Goal: Task Accomplishment & Management: Complete application form

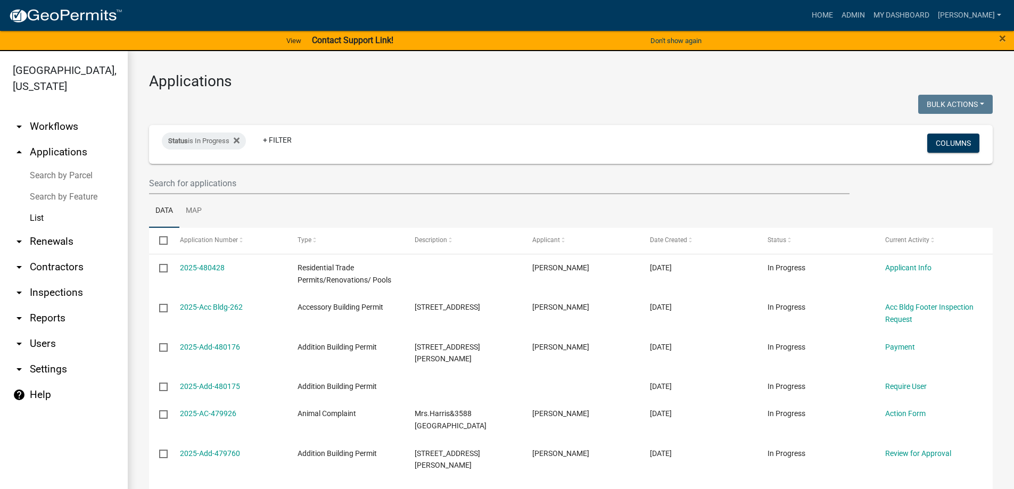
select select "3: 100"
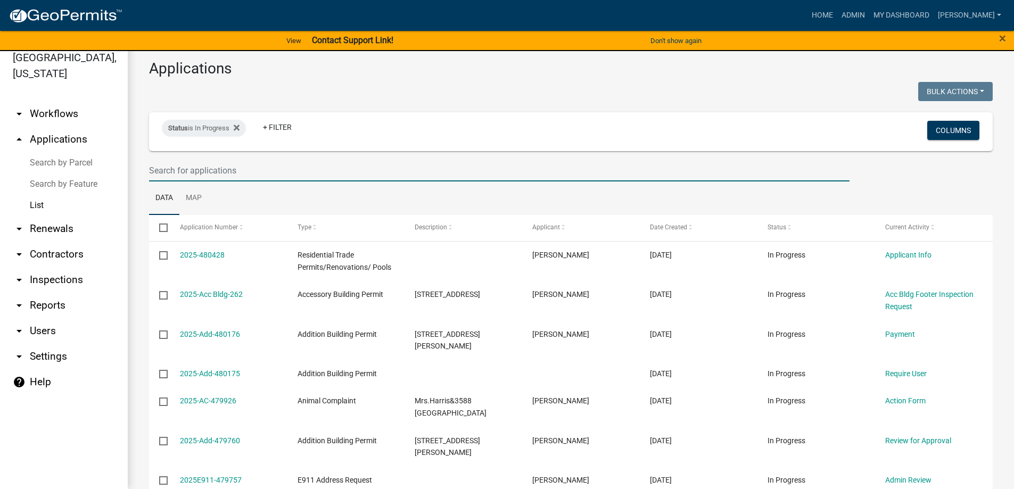
click at [193, 167] on input "text" at bounding box center [499, 171] width 701 height 22
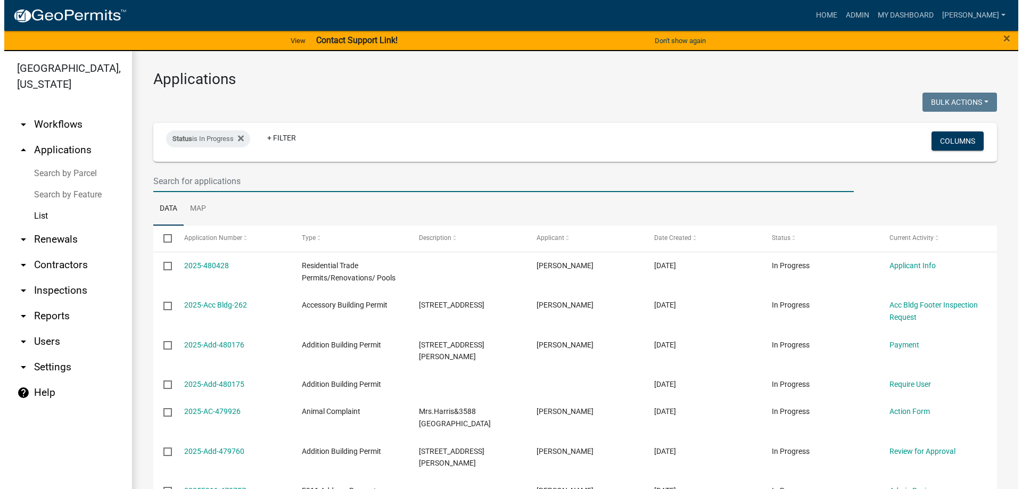
scroll to position [0, 0]
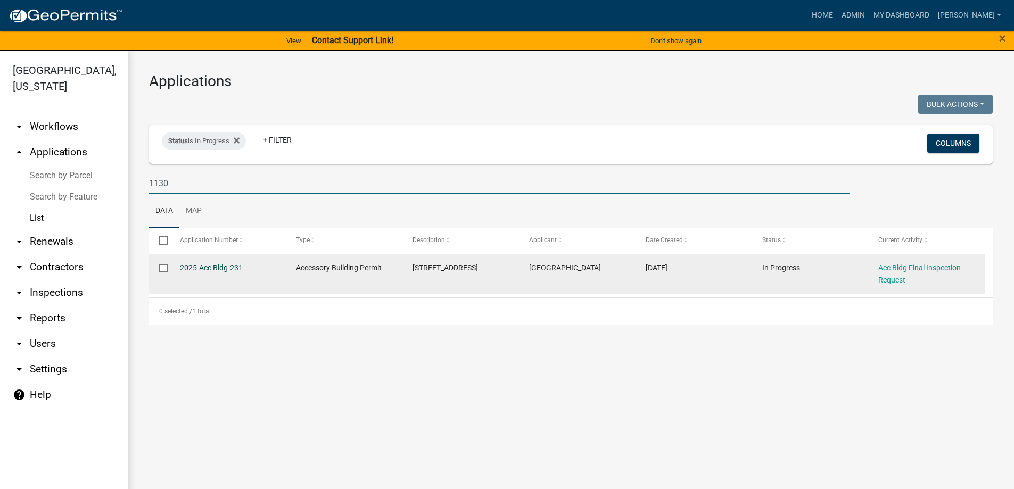
type input "1130"
click at [206, 271] on link "2025-Acc Bldg-231" at bounding box center [211, 268] width 63 height 9
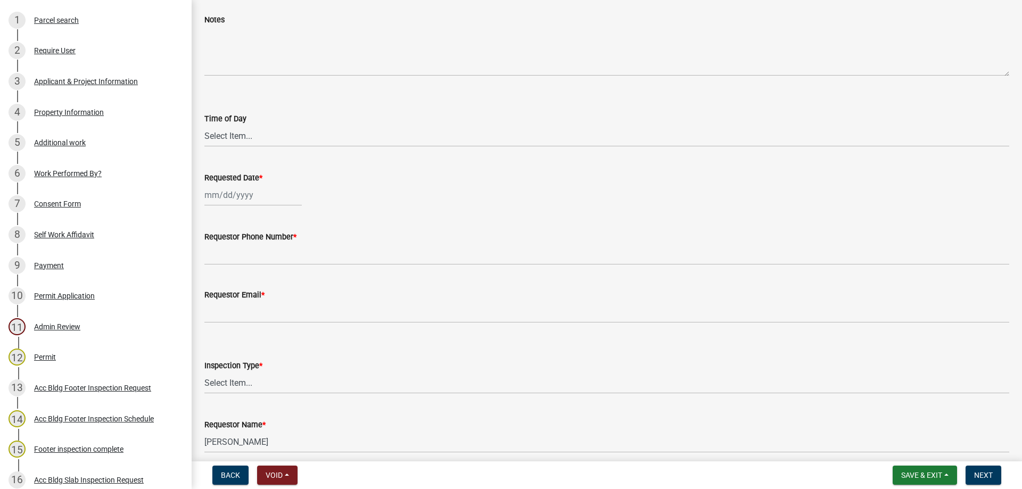
scroll to position [1, 0]
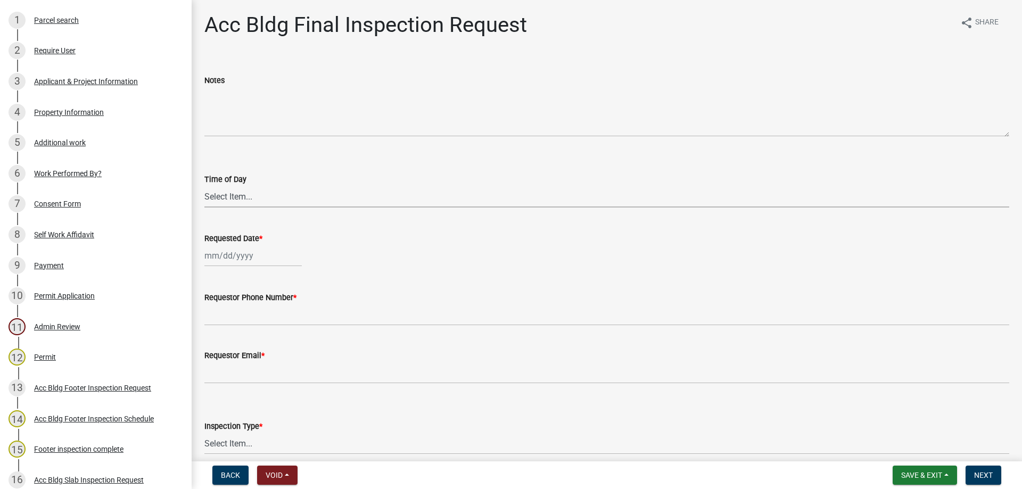
click at [245, 200] on select "Select Item... AM PM" at bounding box center [606, 197] width 805 height 22
click at [249, 169] on form "Time of Day Select Item... AM PM" at bounding box center [606, 183] width 805 height 47
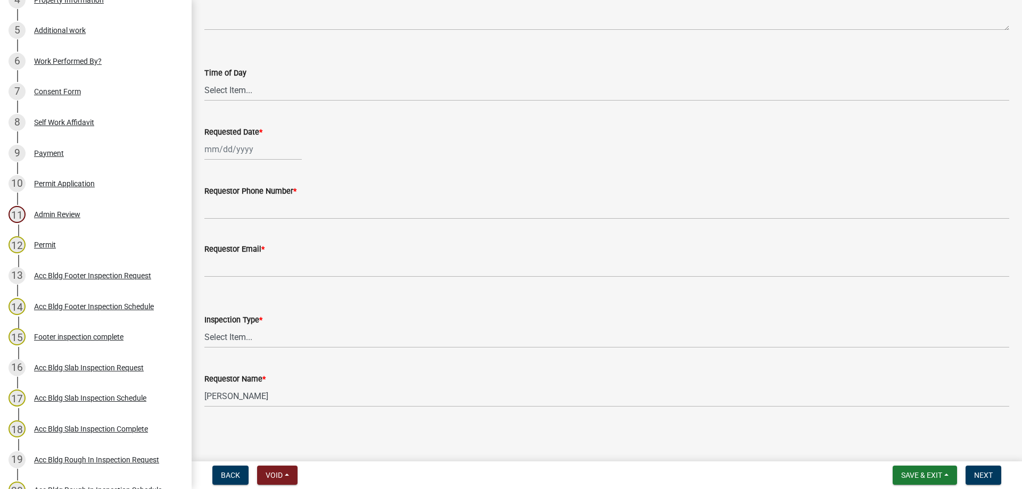
scroll to position [167, 0]
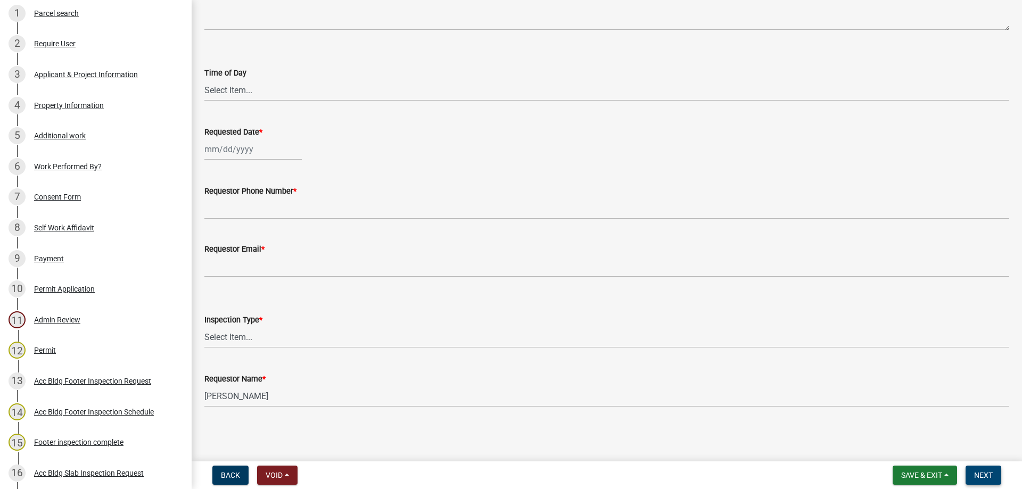
click at [971, 472] on button "Next" at bounding box center [984, 475] width 36 height 19
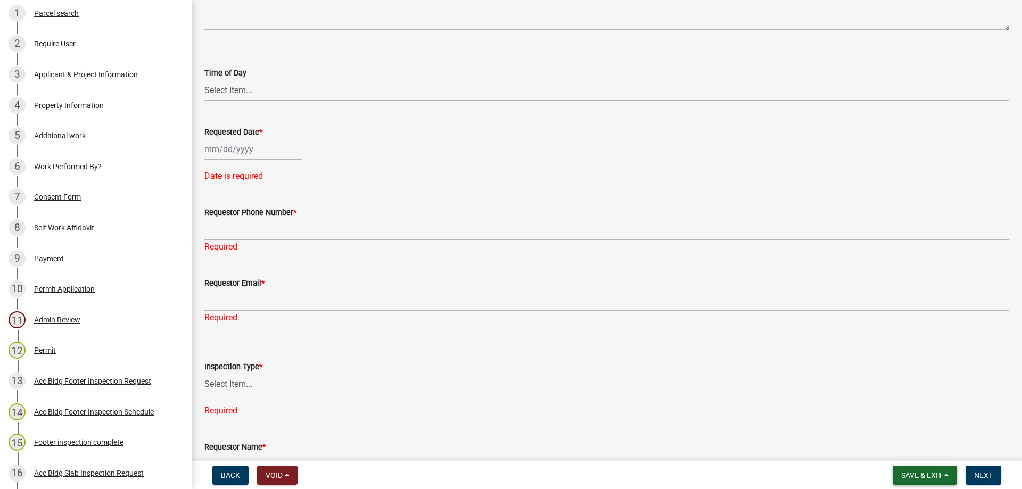
click at [925, 473] on span "Save & Exit" at bounding box center [921, 475] width 41 height 9
click at [913, 452] on button "Save & Exit" at bounding box center [914, 448] width 85 height 26
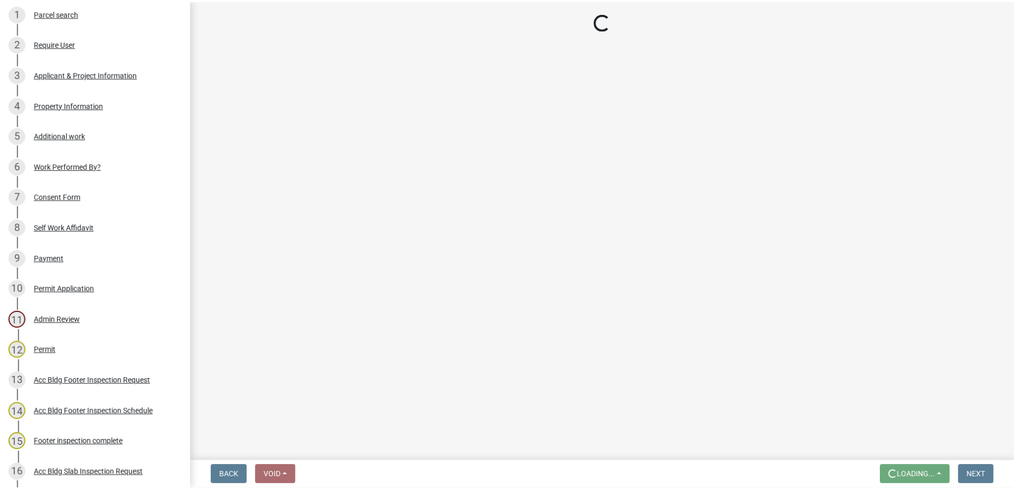
scroll to position [0, 0]
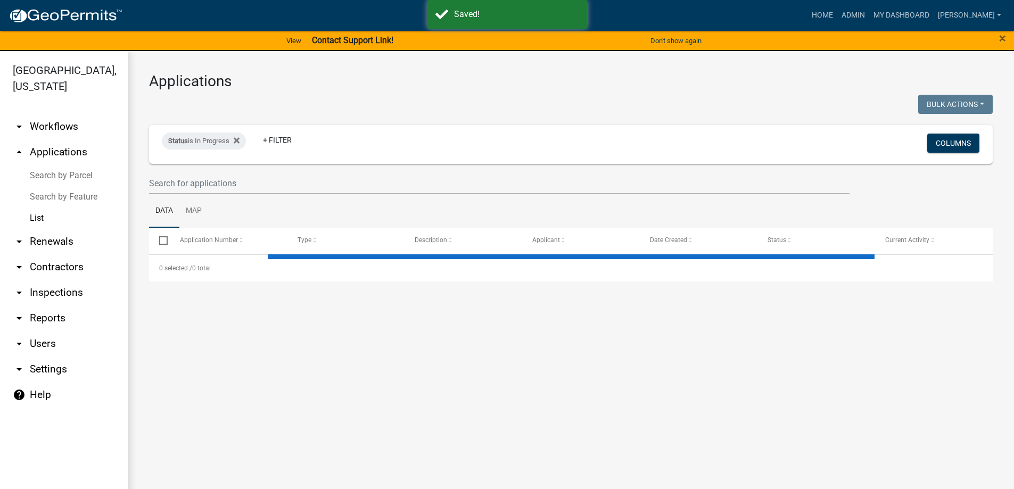
select select "3: 100"
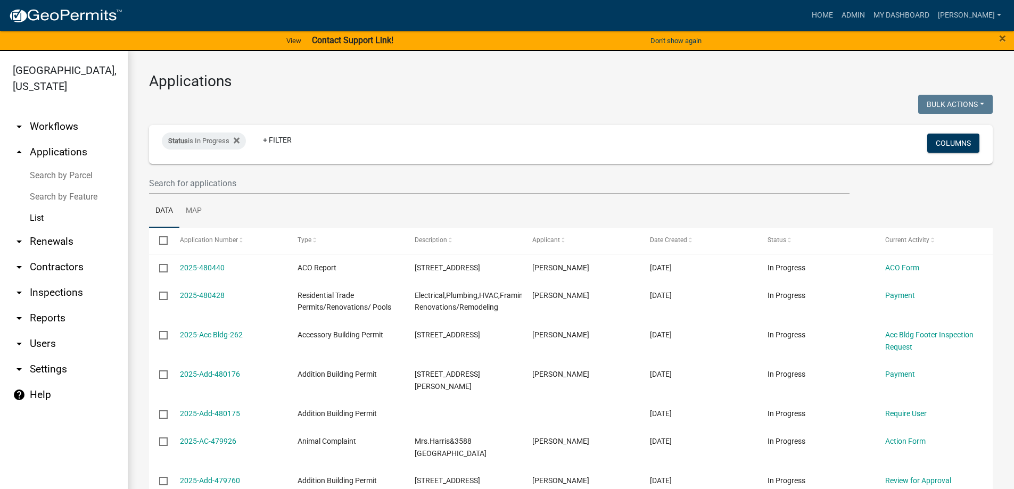
click at [64, 277] on link "arrow_drop_down Contractors" at bounding box center [64, 268] width 128 height 26
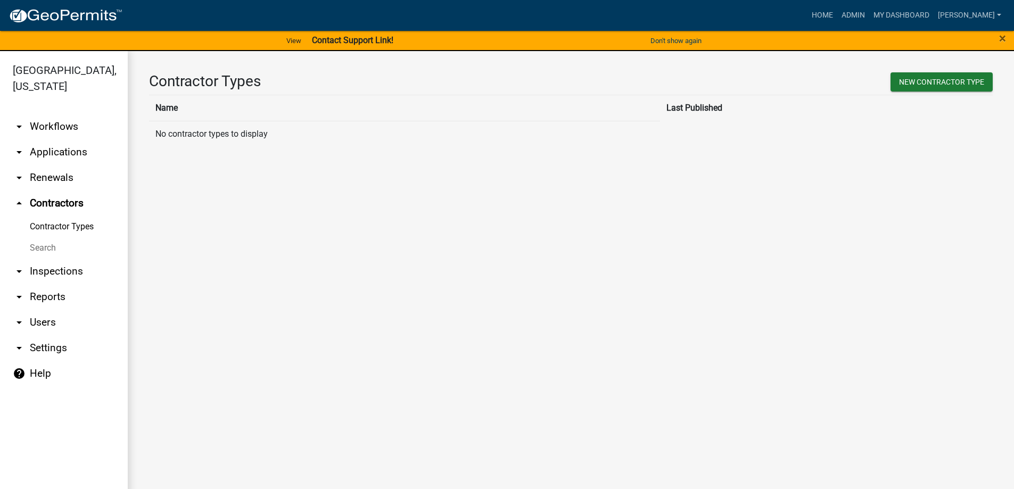
click at [61, 274] on link "arrow_drop_down Inspections" at bounding box center [64, 272] width 128 height 26
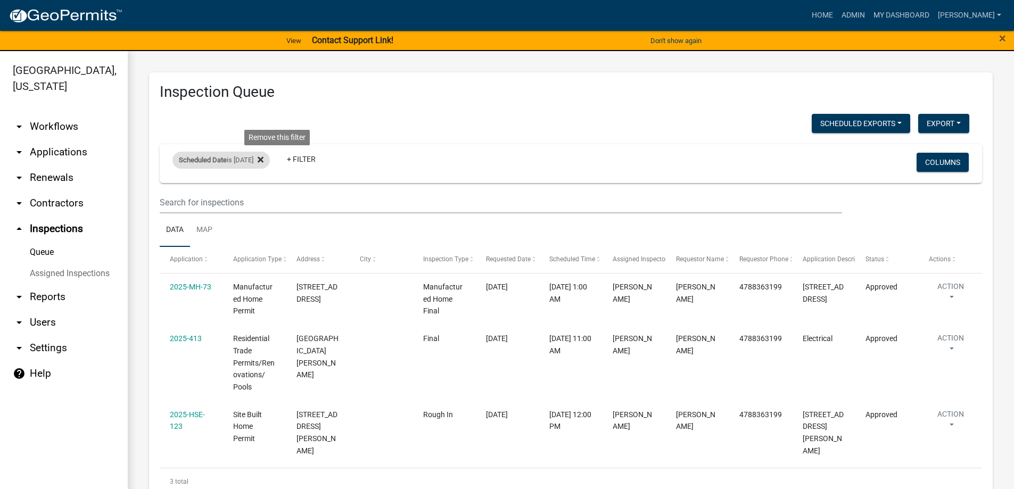
click at [264, 160] on icon at bounding box center [261, 160] width 6 height 6
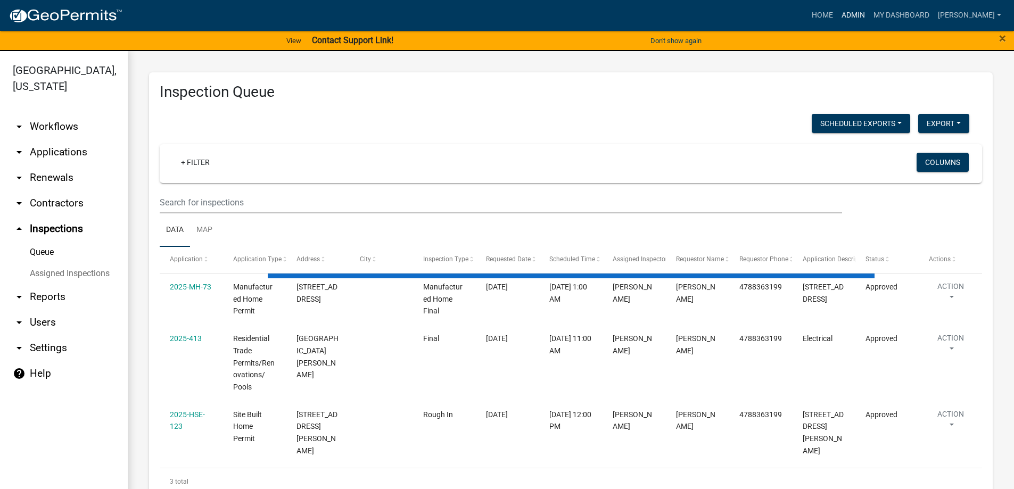
click at [870, 11] on link "Admin" at bounding box center [854, 15] width 32 height 20
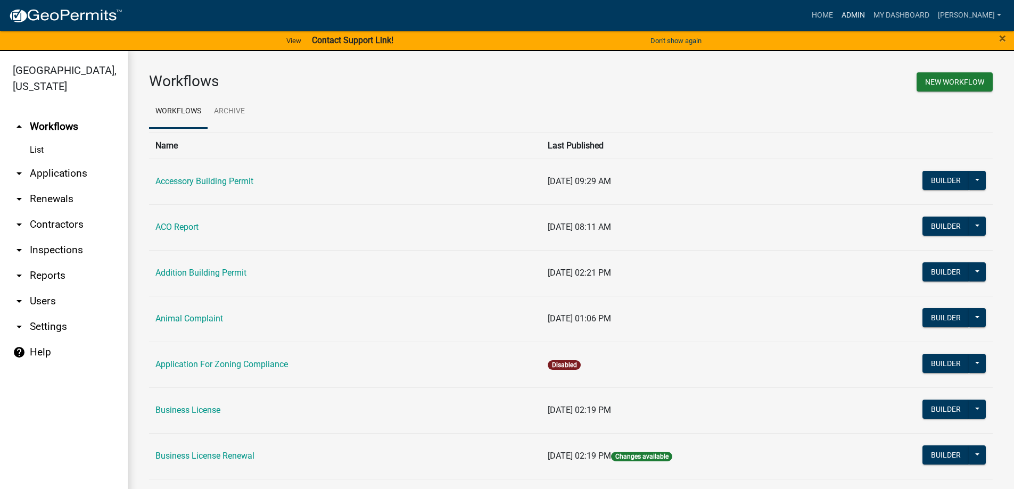
click at [870, 13] on link "Admin" at bounding box center [854, 15] width 32 height 20
click at [838, 13] on link "Home" at bounding box center [823, 15] width 30 height 20
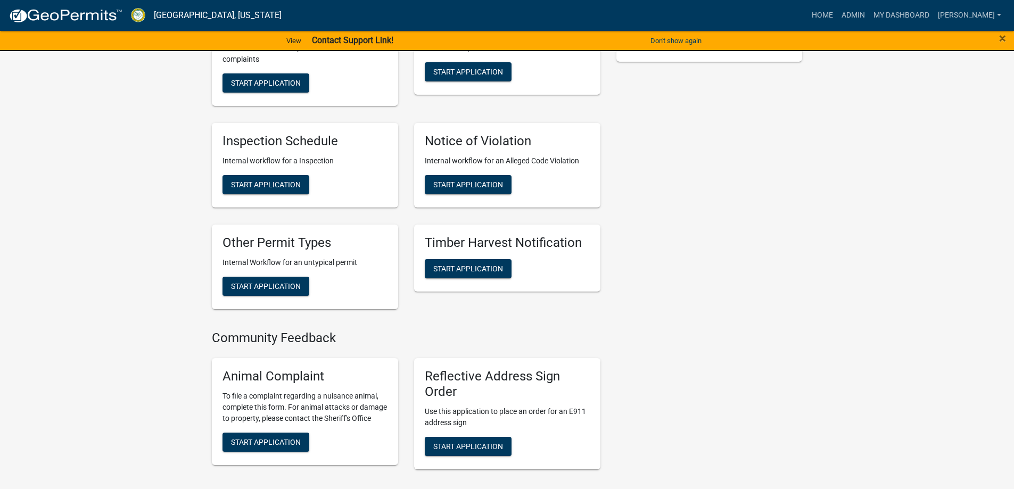
scroll to position [319, 0]
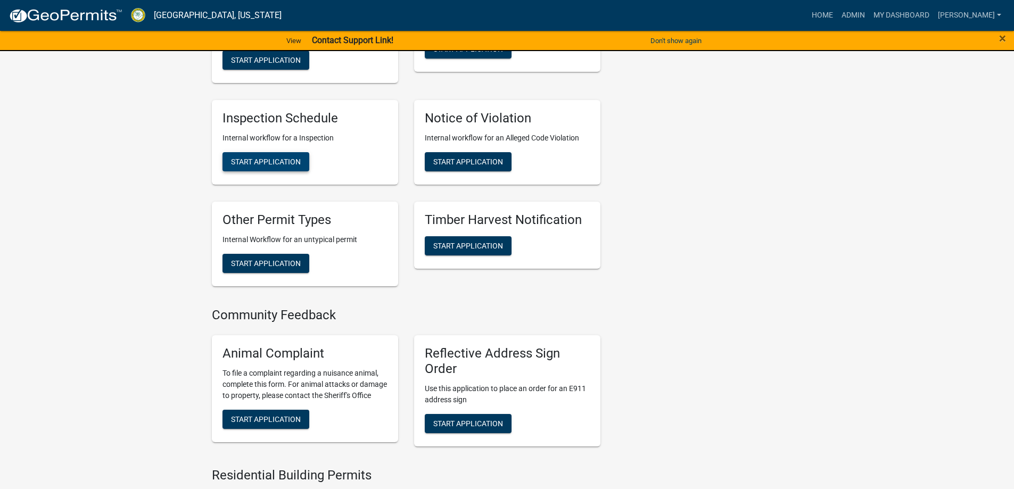
click at [291, 157] on span "Start Application" at bounding box center [266, 161] width 70 height 9
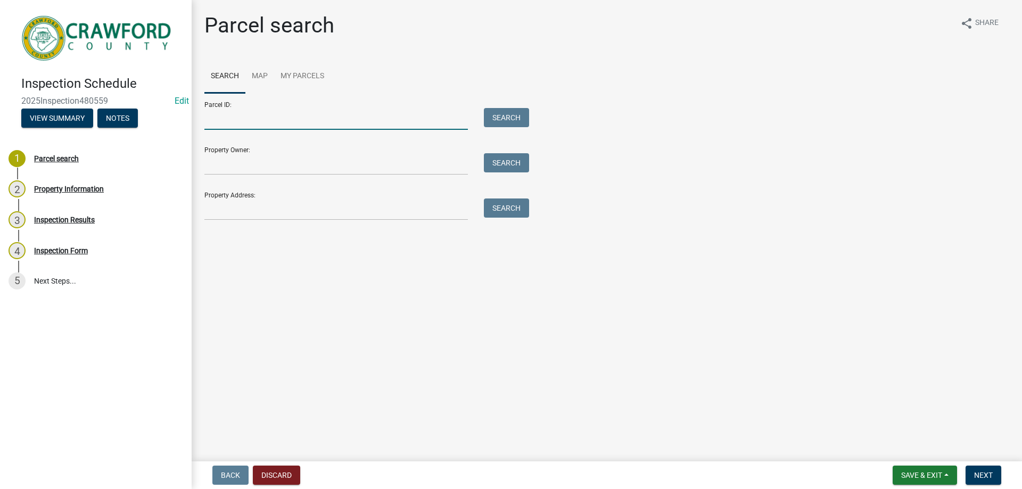
click at [260, 123] on input "Parcel ID:" at bounding box center [336, 119] width 264 height 22
click at [310, 198] on div "Property Address: Search" at bounding box center [363, 202] width 319 height 37
click at [290, 218] on input "Property Address:" at bounding box center [336, 210] width 264 height 22
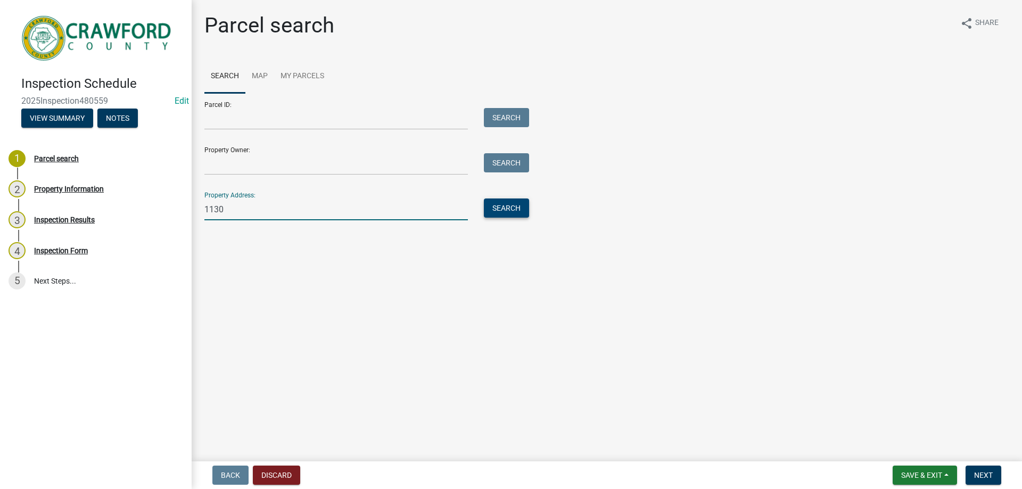
type input "1130"
click at [507, 209] on button "Search" at bounding box center [506, 208] width 45 height 19
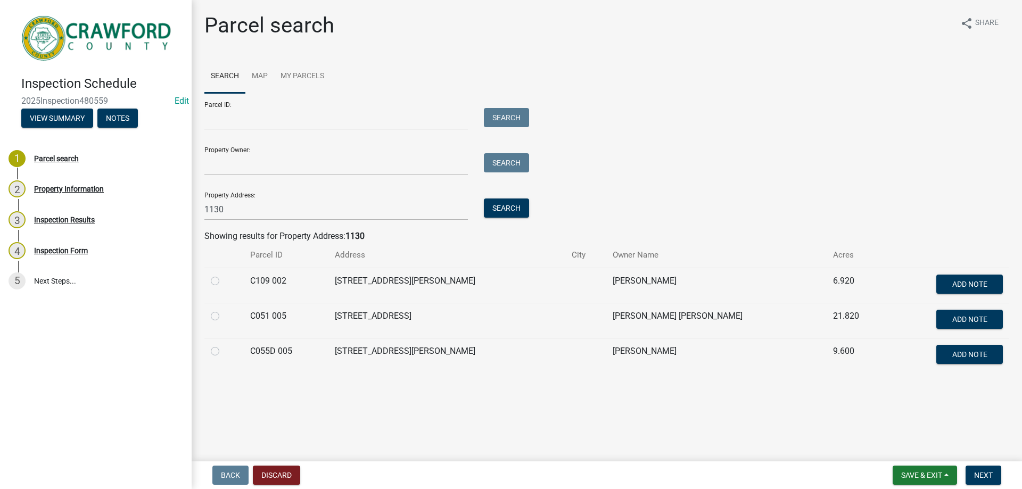
click at [224, 310] on label at bounding box center [224, 310] width 0 height 0
click at [224, 317] on 005 "radio" at bounding box center [227, 313] width 7 height 7
radio 005 "true"
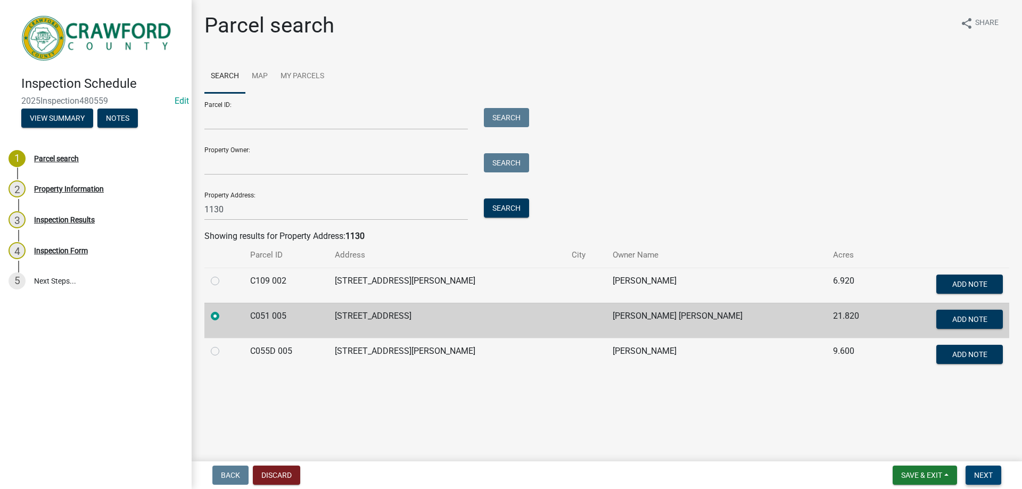
click at [976, 479] on span "Next" at bounding box center [983, 475] width 19 height 9
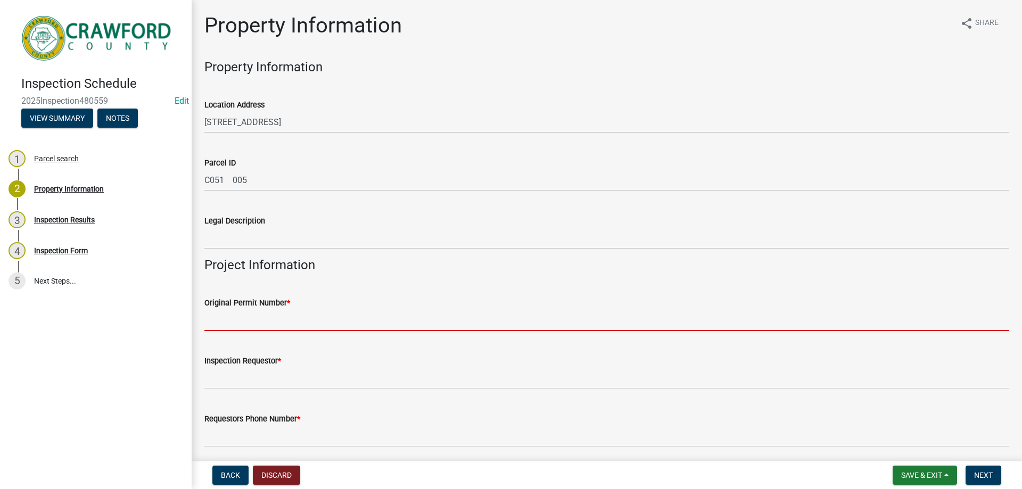
click at [275, 319] on input "Original Permit Number *" at bounding box center [606, 320] width 805 height 22
paste input "2025-Acc Bldg-231"
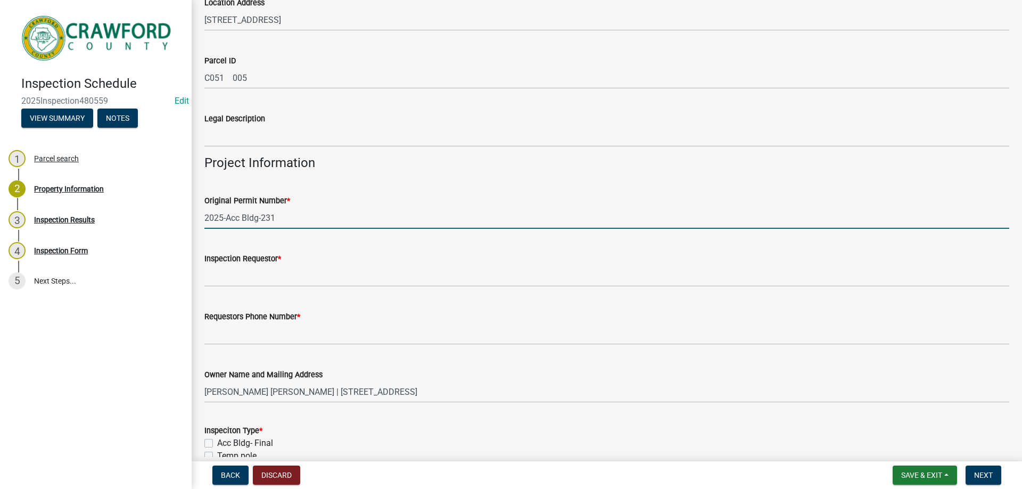
scroll to position [160, 0]
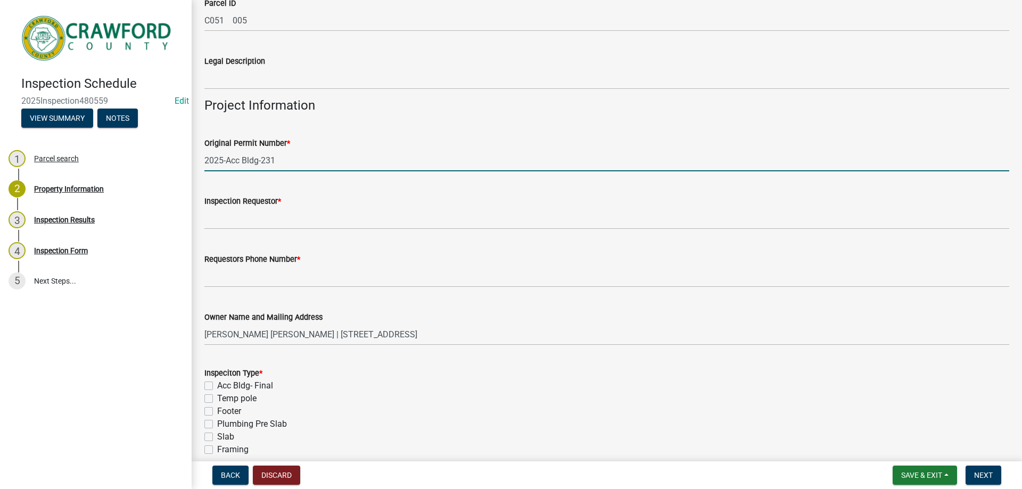
type input "2025-Acc Bldg-231"
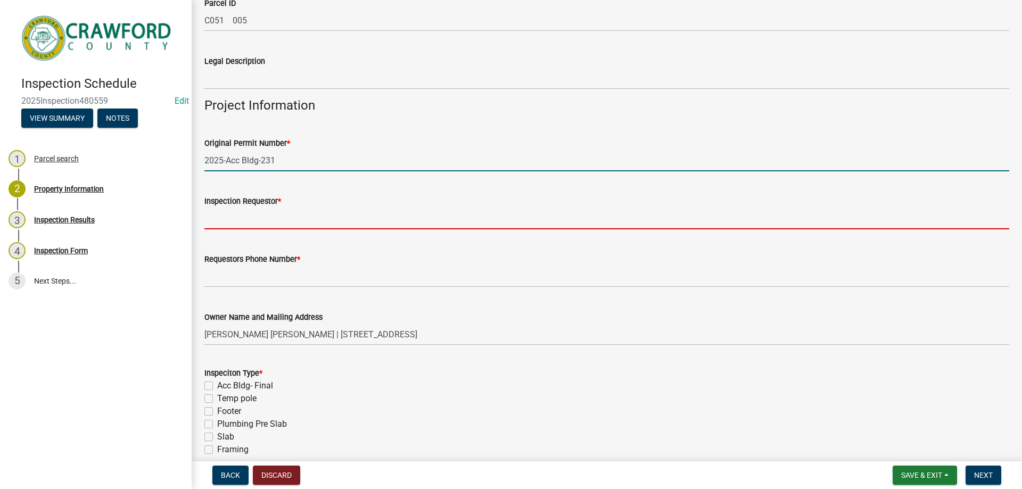
click at [252, 222] on input "Inspection Requestor *" at bounding box center [606, 219] width 805 height 22
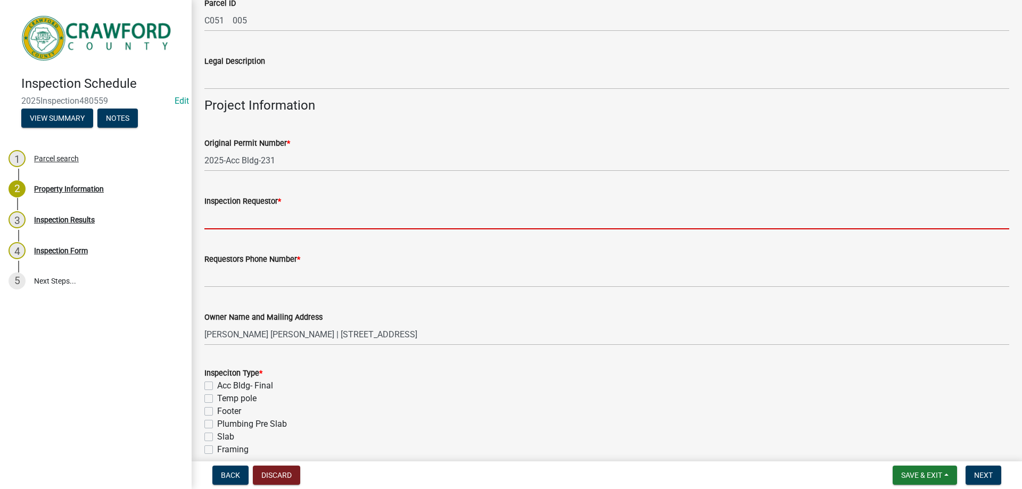
type input "layla"
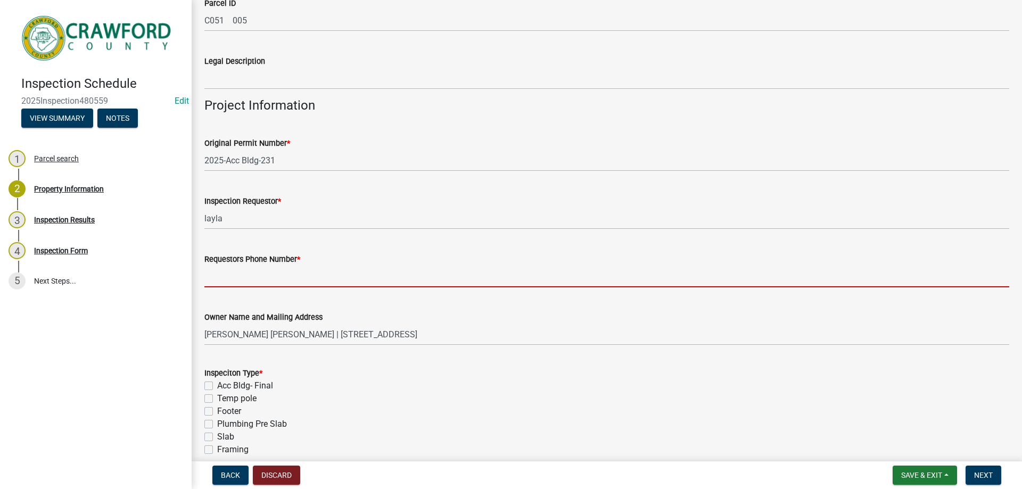
click at [242, 275] on input "Requestors Phone Number *" at bounding box center [606, 277] width 805 height 22
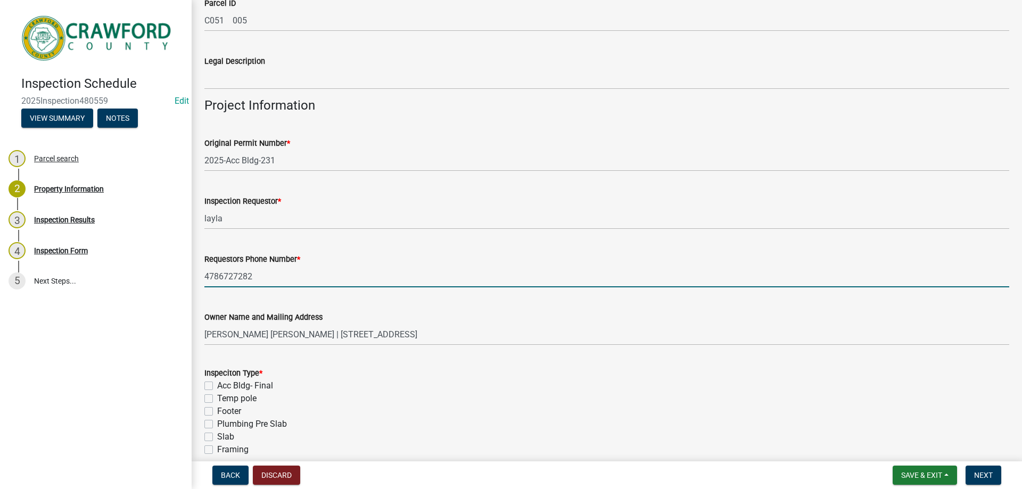
type input "4786727282"
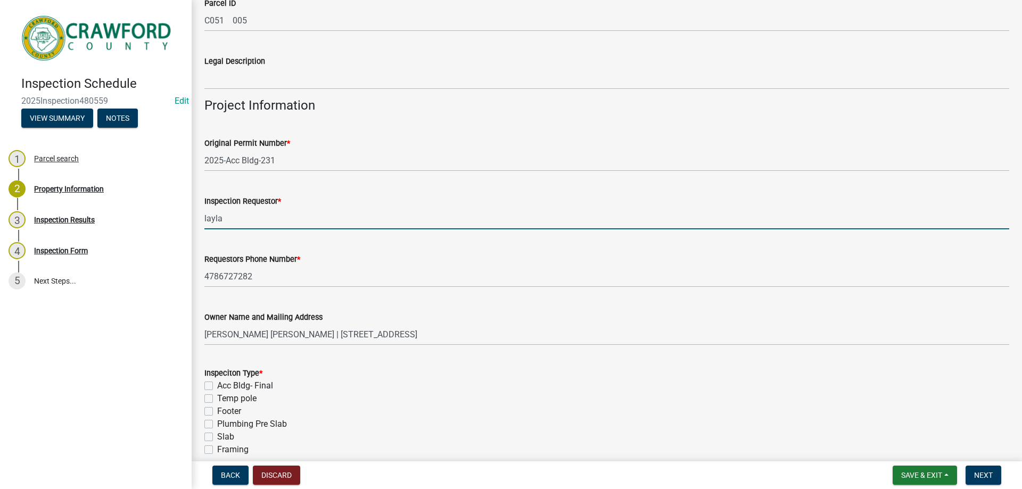
drag, startPoint x: 244, startPoint y: 223, endPoint x: 195, endPoint y: 215, distance: 49.1
click at [195, 215] on div "Property Information share Share Property Information Location Address 1130 HOP…" at bounding box center [607, 389] width 831 height 1072
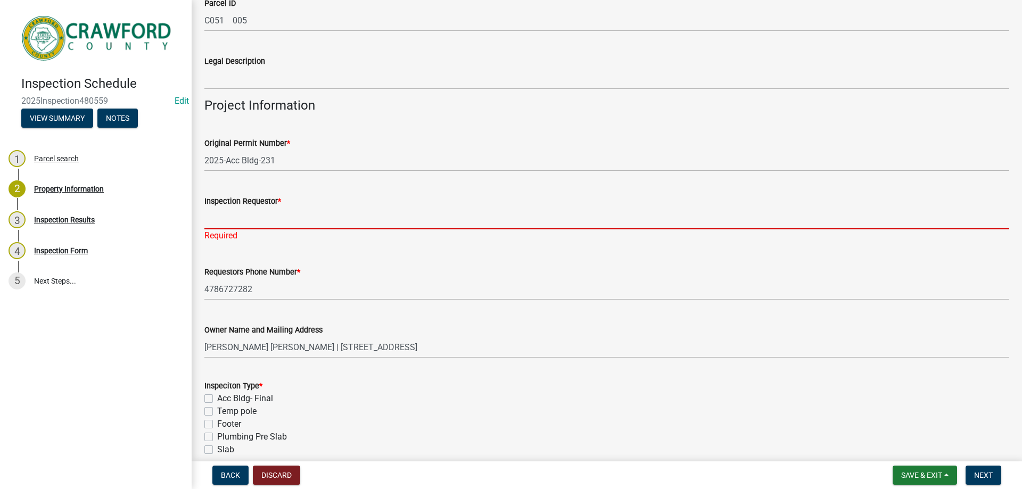
click at [324, 219] on input "Inspection Requestor *" at bounding box center [606, 219] width 805 height 22
paste input "[PERSON_NAME]"
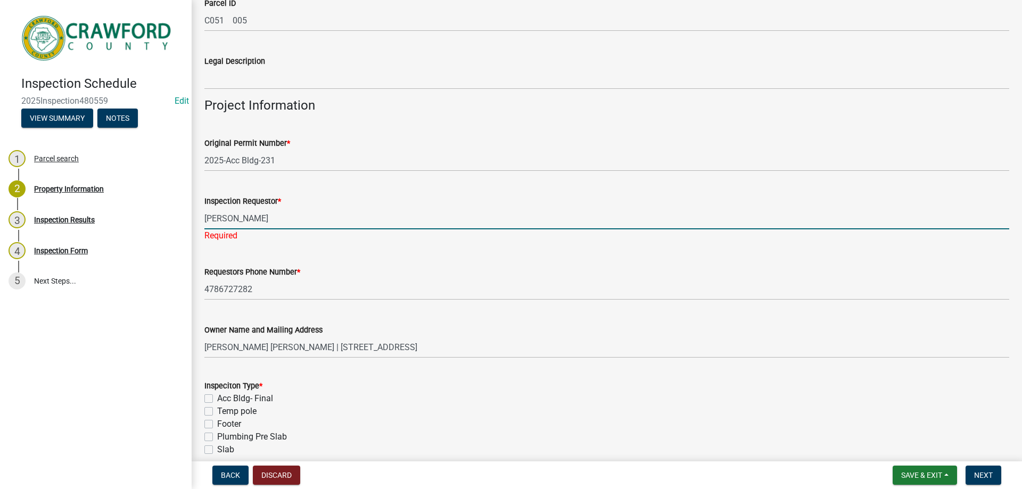
type input "[PERSON_NAME]"
click at [346, 249] on wm-data-entity-input-list "Property Information Location Address 1130 HOPEWELL RD E Parcel ID C051 005 Leg…" at bounding box center [606, 414] width 805 height 1028
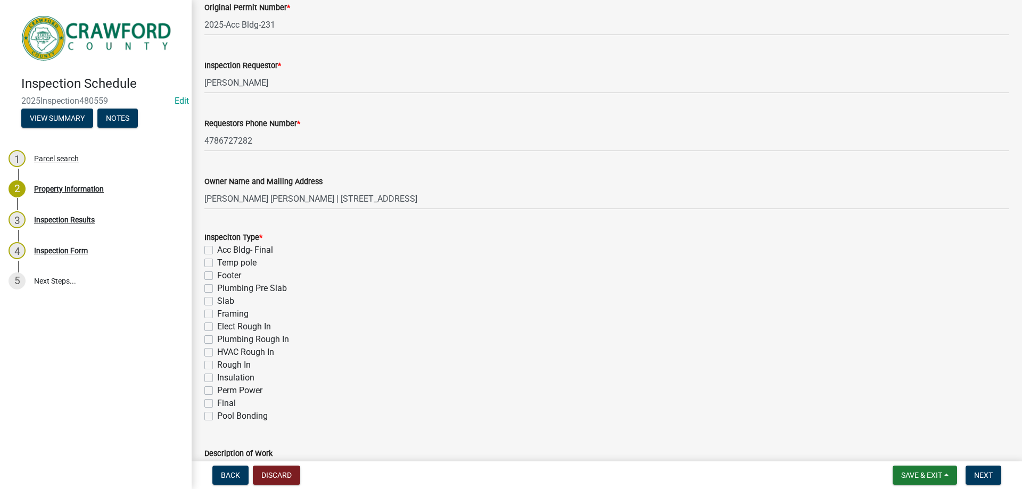
scroll to position [319, 0]
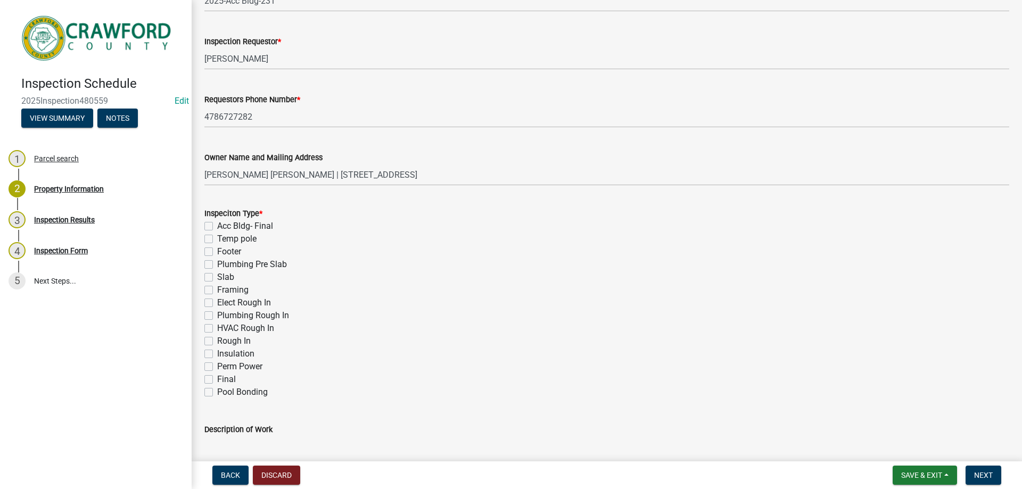
click at [217, 305] on label "Elect Rough In" at bounding box center [244, 303] width 54 height 13
click at [217, 304] on input "Elect Rough In" at bounding box center [220, 300] width 7 height 7
checkbox input "true"
checkbox input "false"
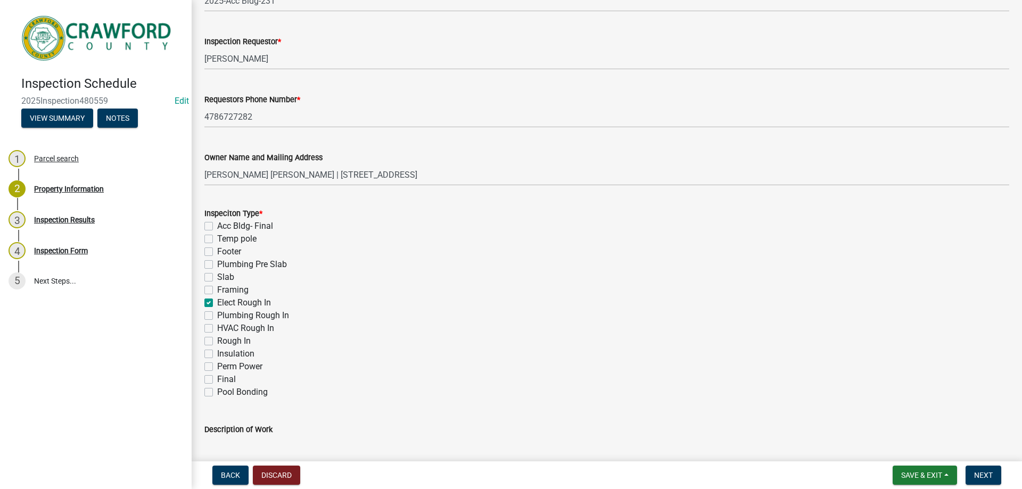
checkbox input "false"
checkbox input "true"
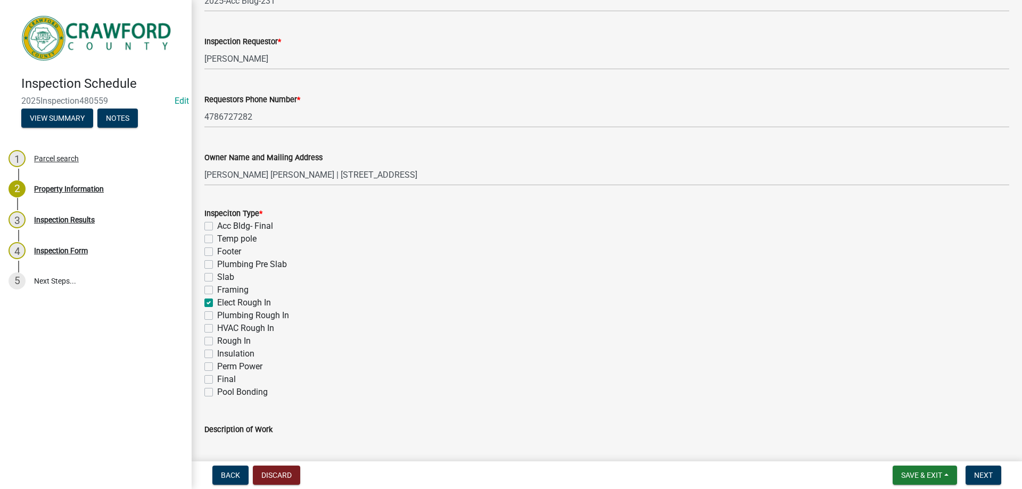
checkbox input "false"
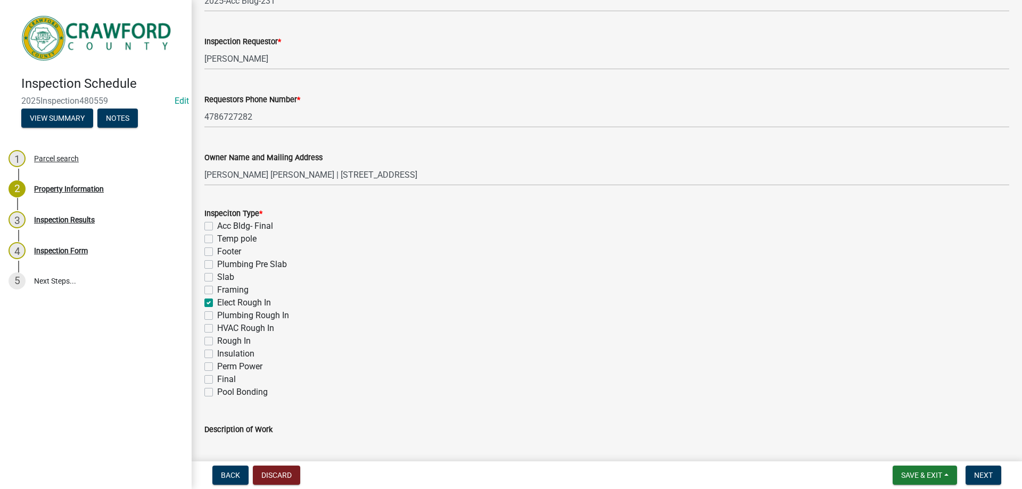
checkbox input "false"
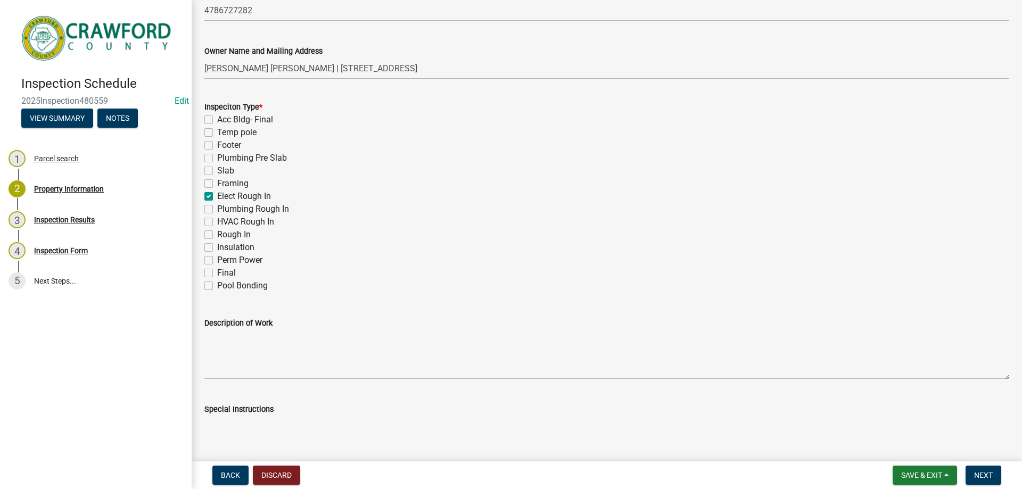
scroll to position [479, 0]
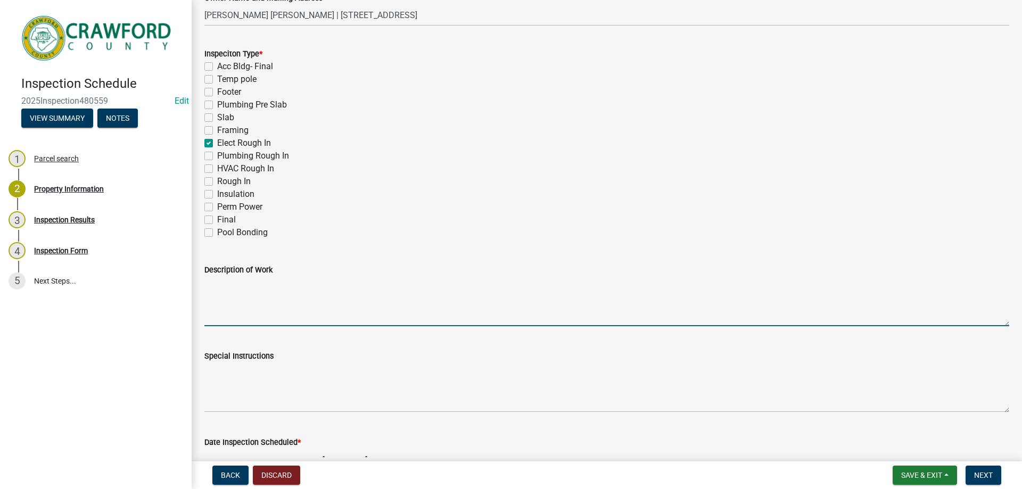
drag, startPoint x: 241, startPoint y: 302, endPoint x: 239, endPoint y: 311, distance: 8.9
click at [241, 306] on textarea "Description of Work" at bounding box center [606, 301] width 805 height 50
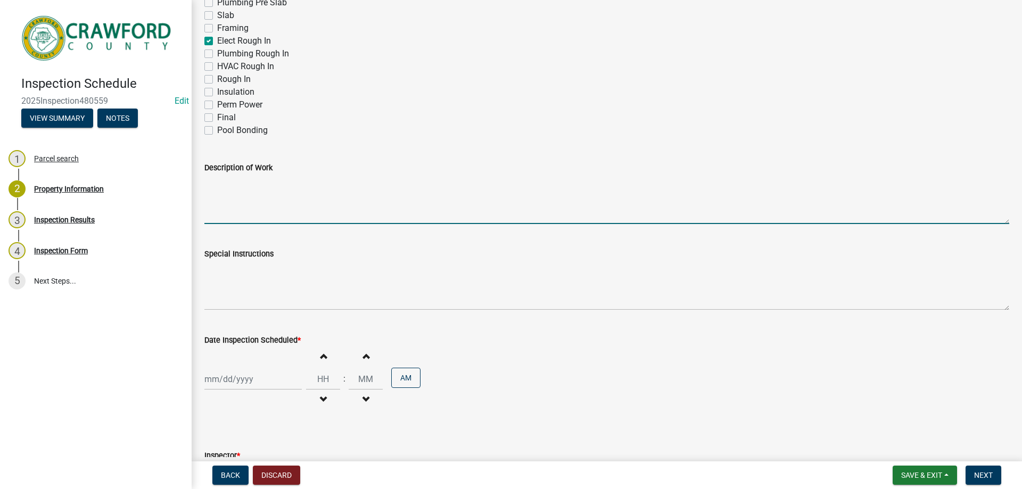
scroll to position [586, 0]
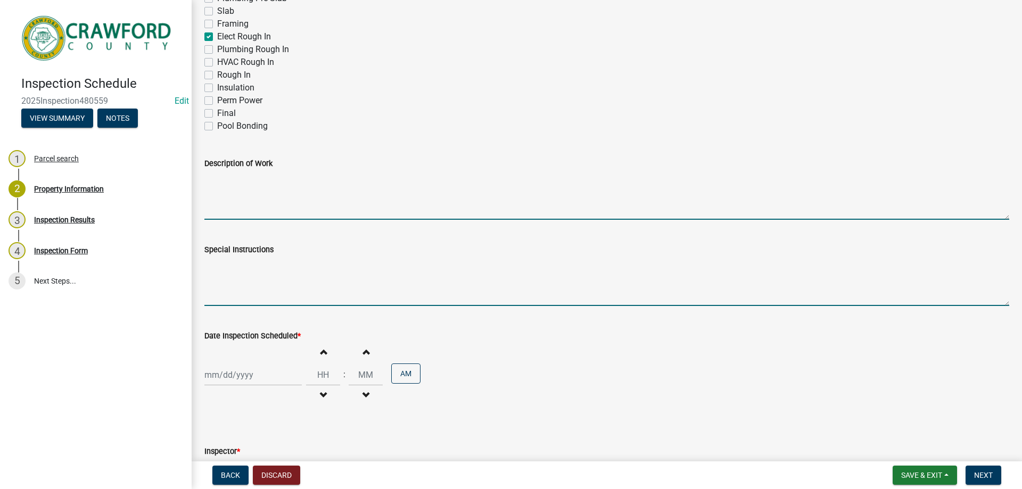
click at [243, 301] on textarea "Special Instructions" at bounding box center [606, 281] width 805 height 50
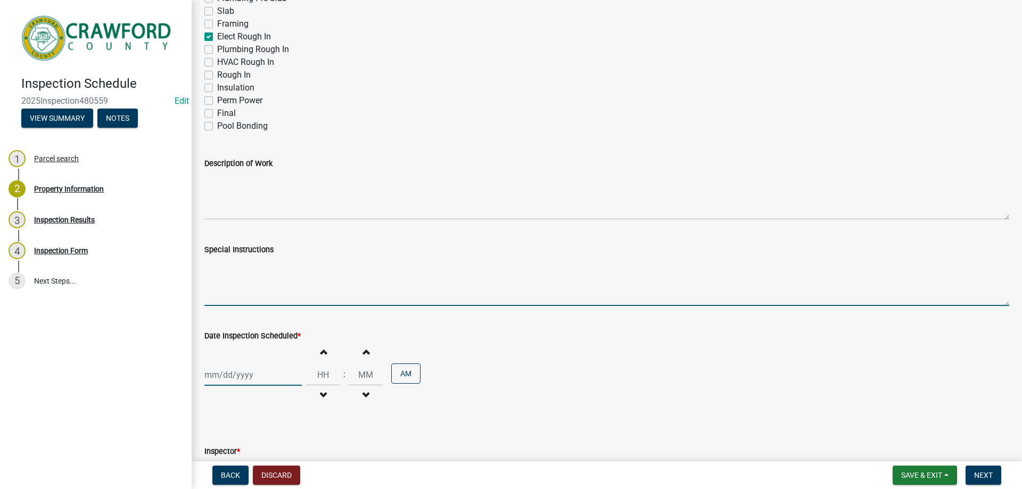
click at [252, 377] on div at bounding box center [252, 375] width 97 height 22
select select "9"
select select "2025"
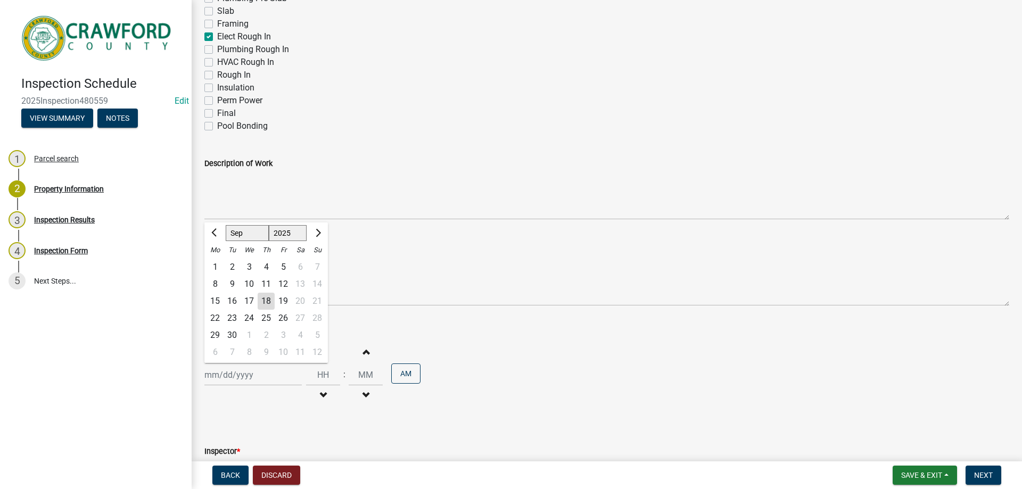
click at [264, 304] on div "18" at bounding box center [266, 301] width 17 height 17
type input "[DATE]"
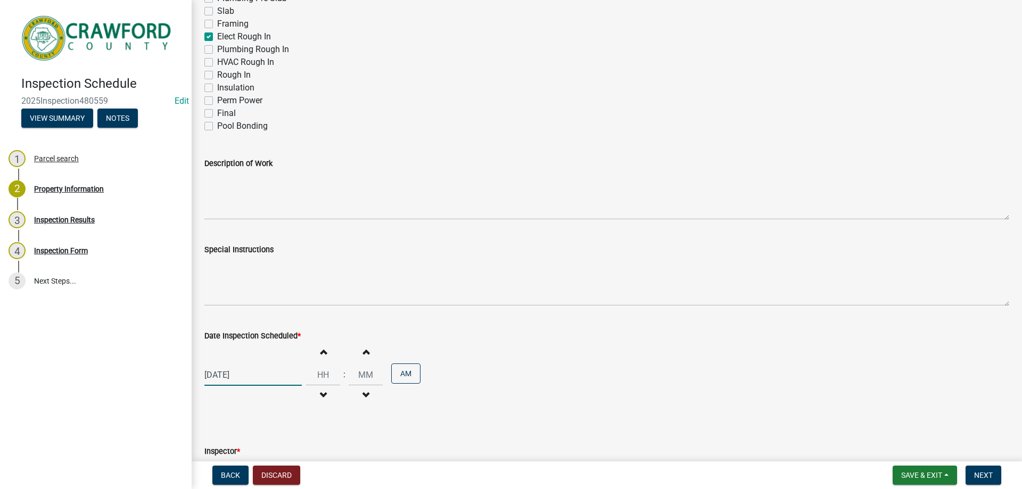
click at [281, 384] on div "[DATE]" at bounding box center [252, 375] width 97 height 22
select select "9"
select select "2025"
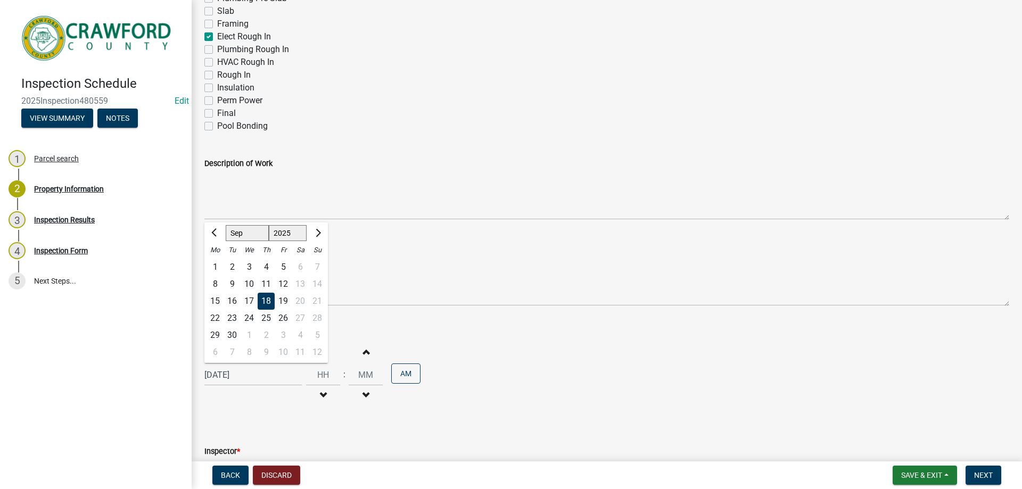
click at [284, 305] on div "19" at bounding box center [283, 301] width 17 height 17
type input "09/19/2025"
click at [321, 351] on span "button" at bounding box center [323, 351] width 5 height 9
type input "01"
type input "00"
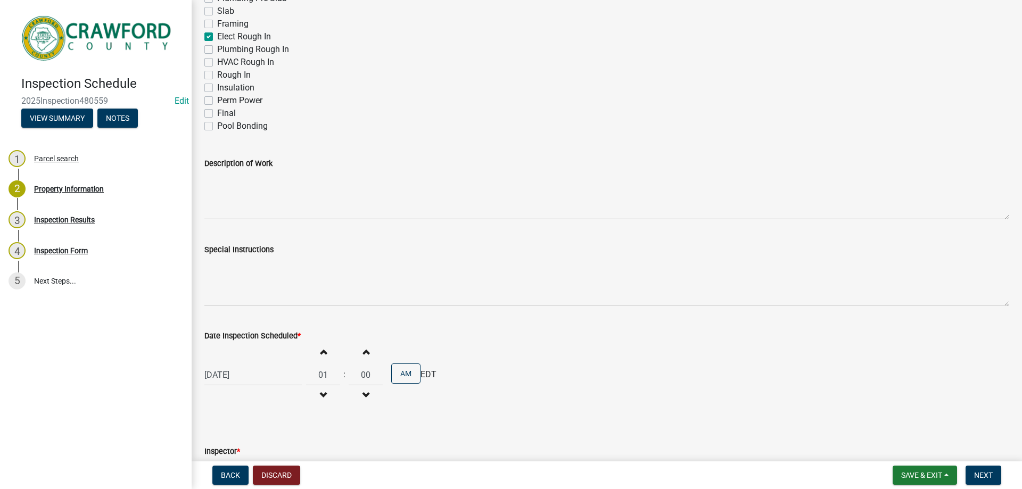
click at [321, 351] on span "button" at bounding box center [323, 351] width 5 height 9
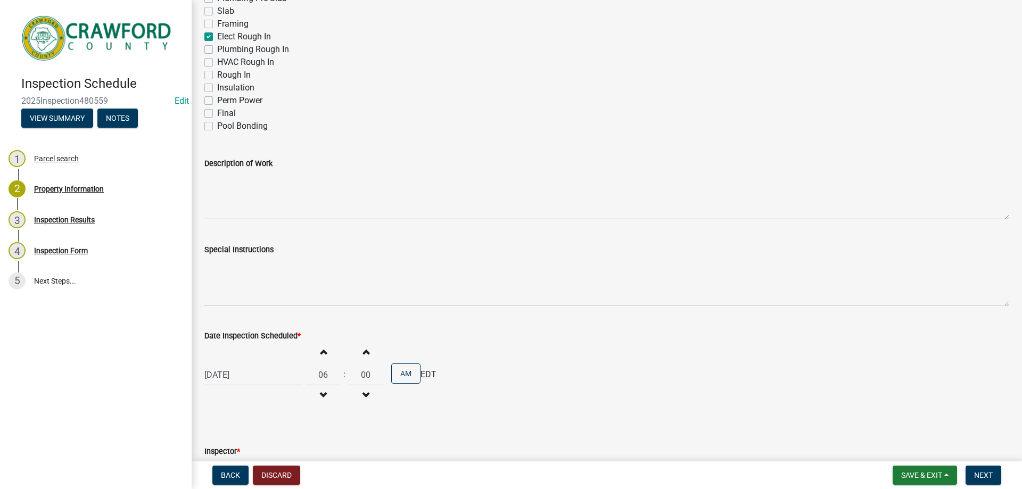
click at [321, 351] on span "button" at bounding box center [323, 351] width 5 height 9
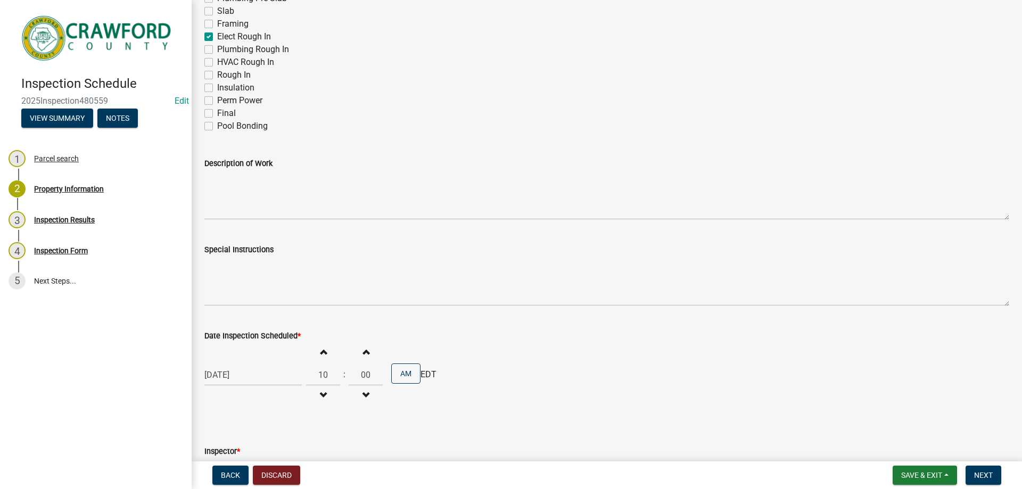
type input "11"
click at [355, 346] on button "Increment minutes" at bounding box center [366, 351] width 22 height 19
click at [363, 348] on span "button" at bounding box center [365, 351] width 5 height 9
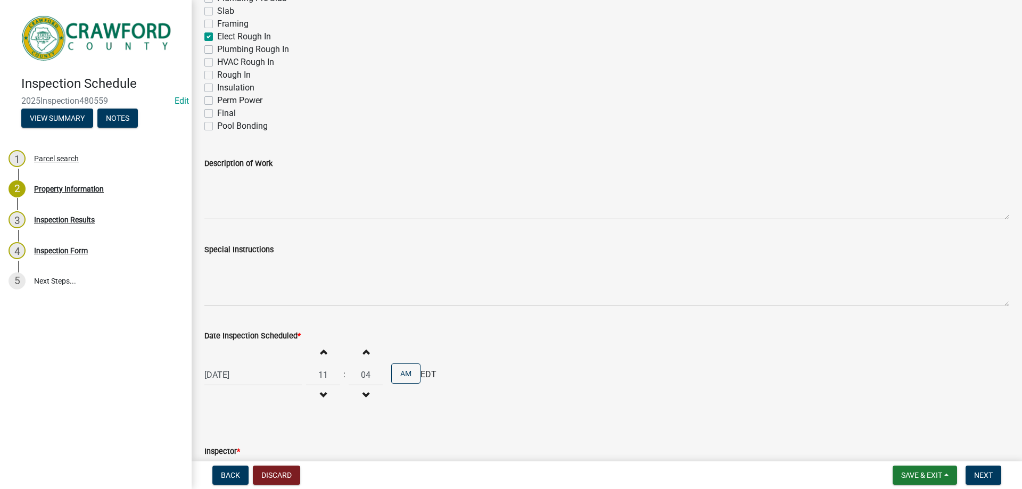
click at [363, 348] on span "button" at bounding box center [365, 351] width 5 height 9
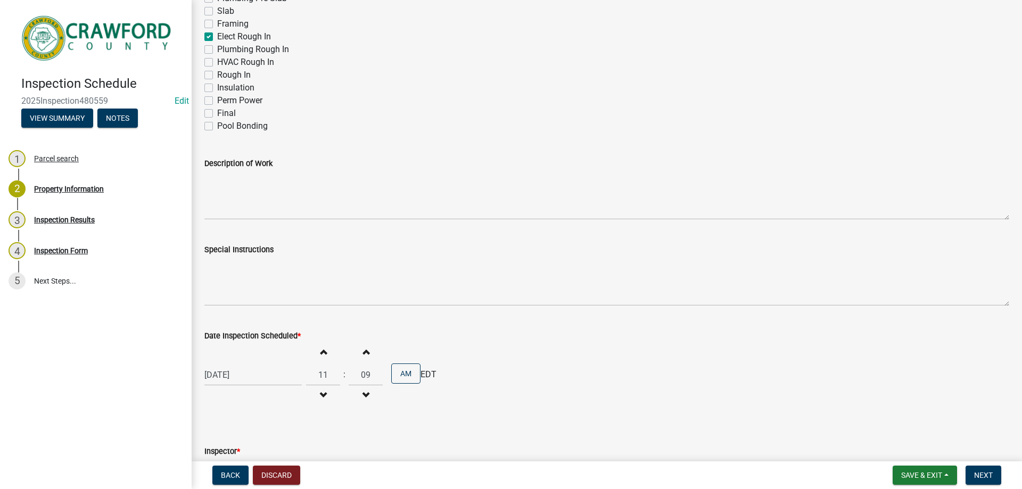
click at [363, 348] on span "button" at bounding box center [365, 351] width 5 height 9
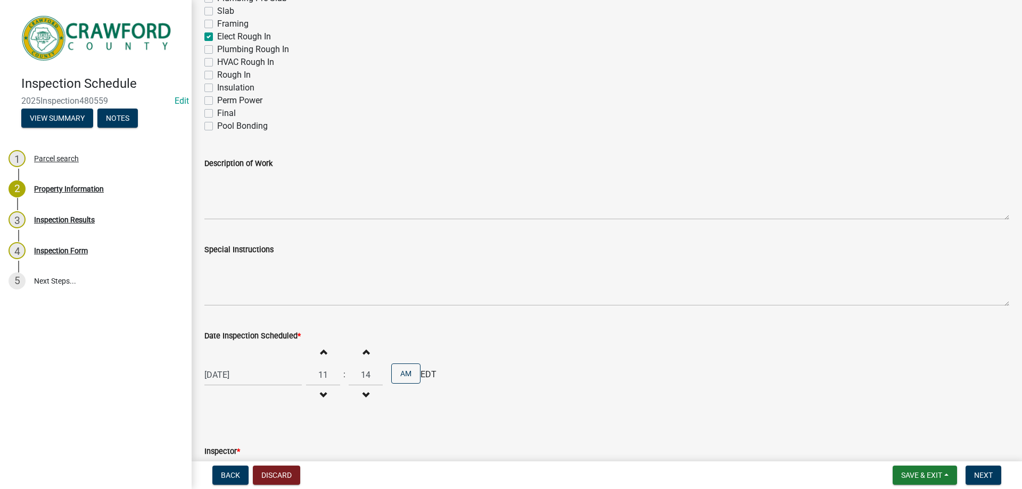
click at [363, 348] on span "button" at bounding box center [365, 351] width 5 height 9
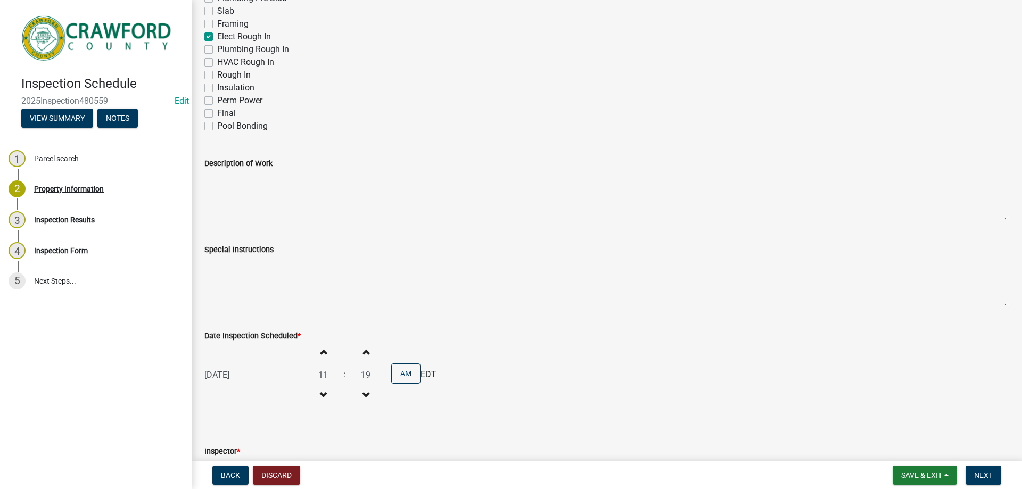
click at [363, 349] on span "button" at bounding box center [365, 351] width 5 height 9
click at [363, 348] on span "button" at bounding box center [365, 351] width 5 height 9
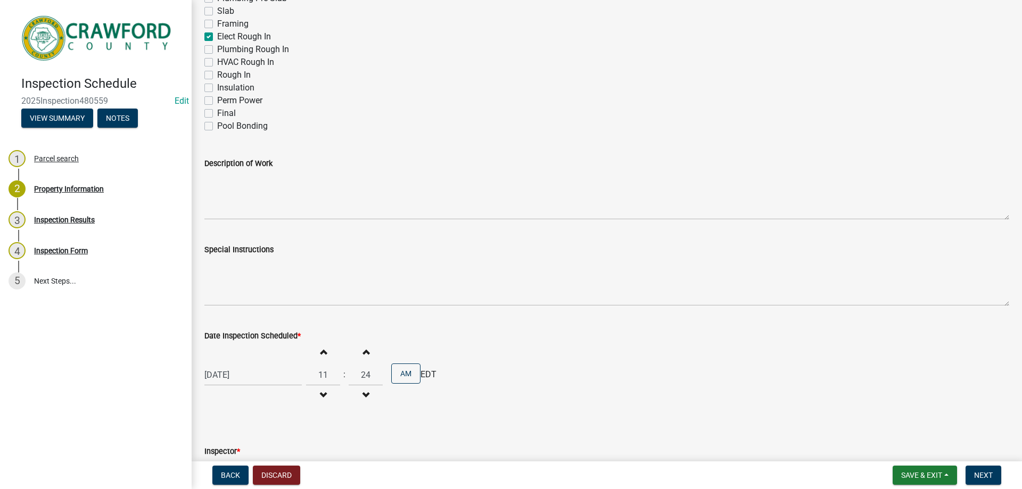
click at [363, 348] on span "button" at bounding box center [365, 351] width 5 height 9
click at [359, 347] on button "Increment minutes" at bounding box center [366, 351] width 22 height 19
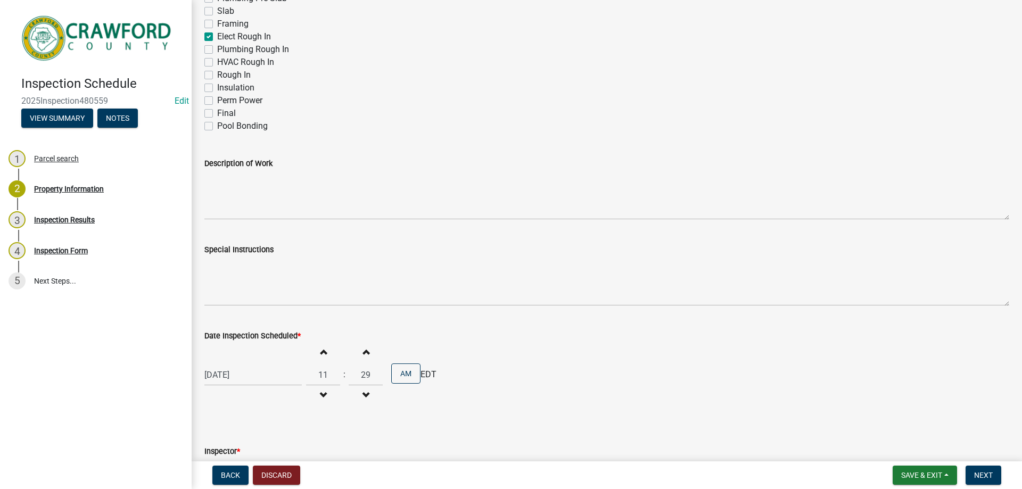
click at [359, 347] on button "Increment minutes" at bounding box center [366, 351] width 22 height 19
type input "30"
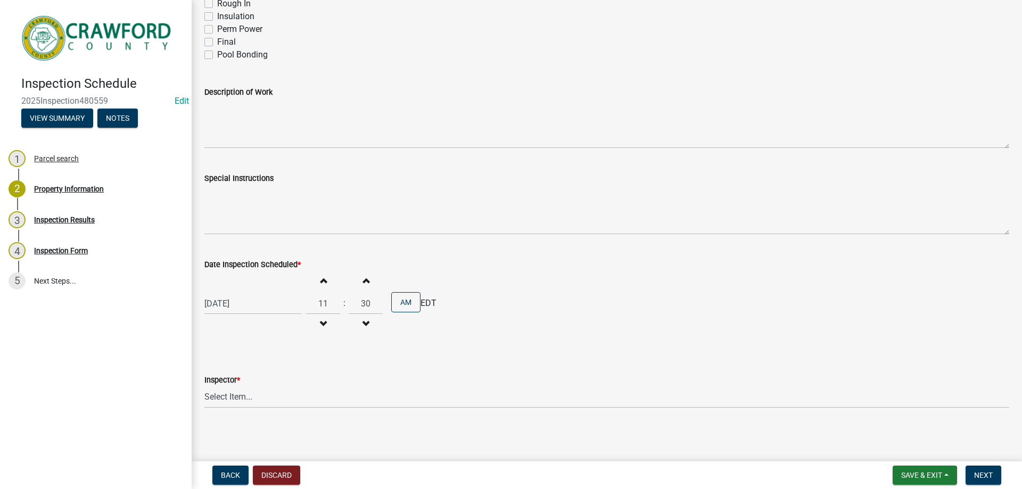
scroll to position [659, 0]
click at [258, 397] on select "Select Item... Tammie Graumann Jake Watson Rachel Carroll Layla Kriz" at bounding box center [606, 395] width 805 height 22
click at [204, 384] on select "Select Item... Tammie Graumann Jake Watson Rachel Carroll Layla Kriz" at bounding box center [606, 395] width 805 height 22
select select "1d0a2158-052f-40b6-82a2-dba1764a9e57"
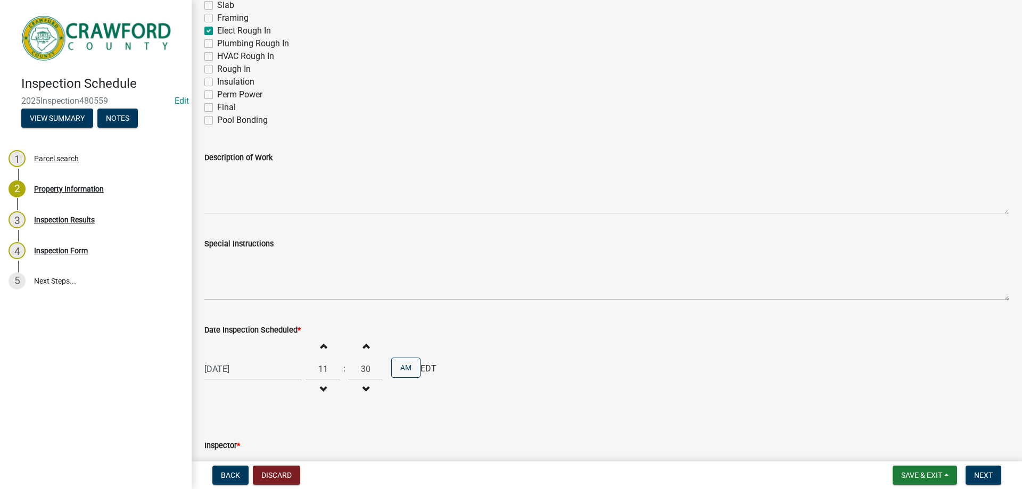
scroll to position [553, 0]
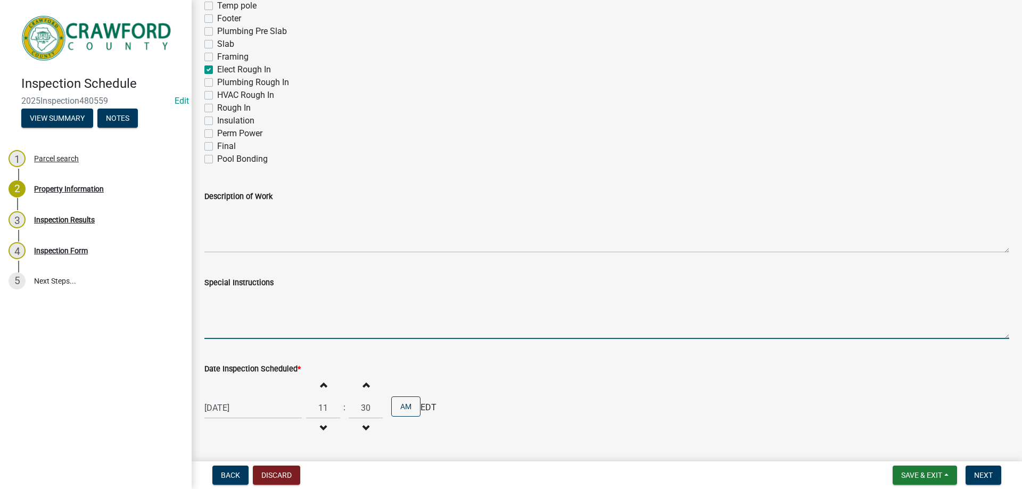
click at [255, 318] on textarea "Special Instructions" at bounding box center [606, 314] width 805 height 50
type textarea "The electrical provider that she got this inspection now"
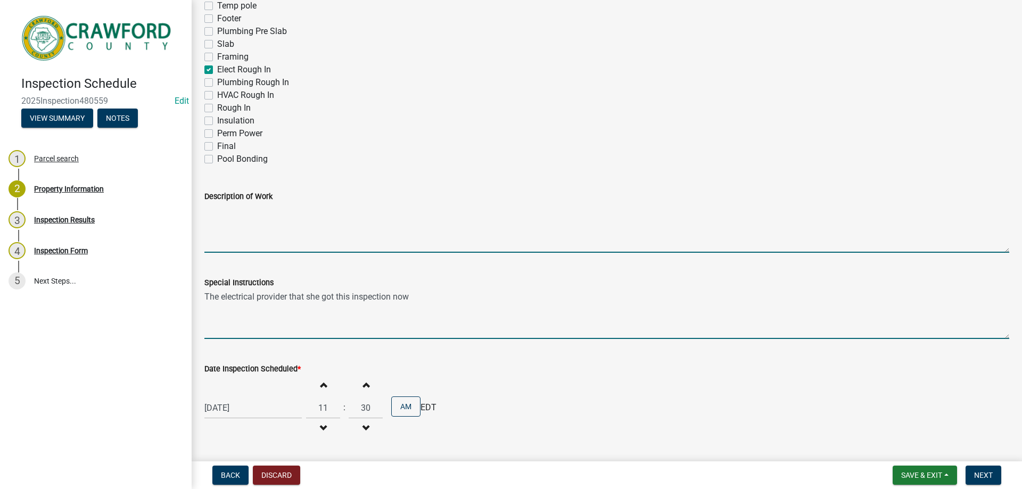
click at [314, 228] on textarea "Description of Work" at bounding box center [606, 228] width 805 height 50
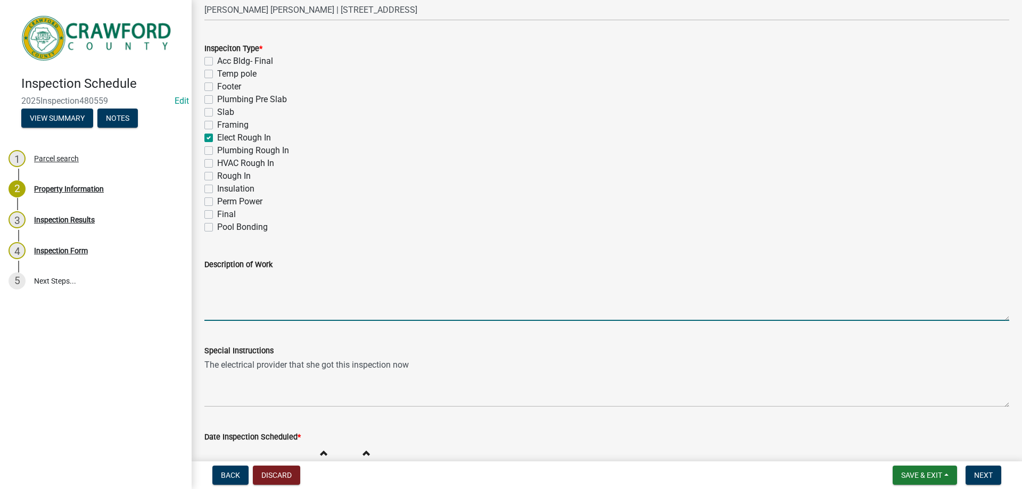
scroll to position [393, 0]
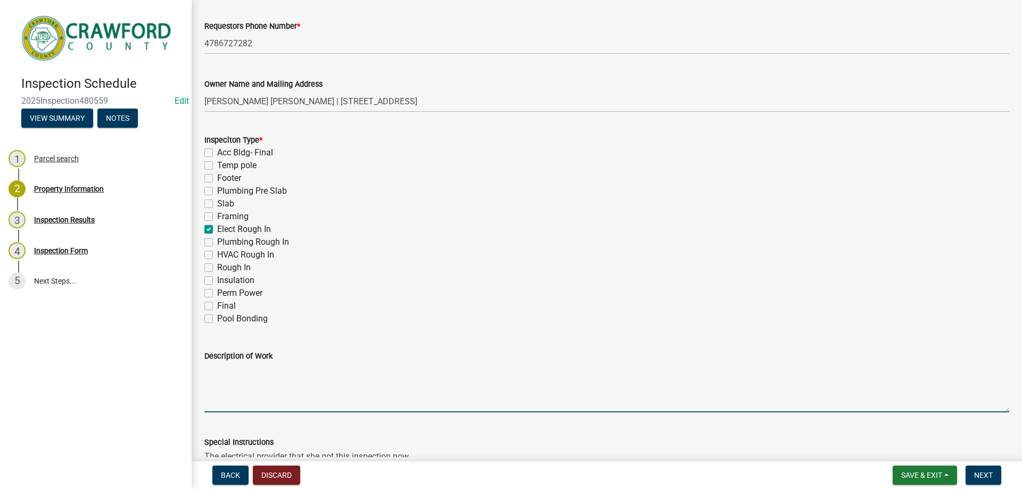
click at [231, 304] on label "Final" at bounding box center [226, 306] width 19 height 13
click at [224, 304] on input "Final" at bounding box center [220, 303] width 7 height 7
checkbox input "true"
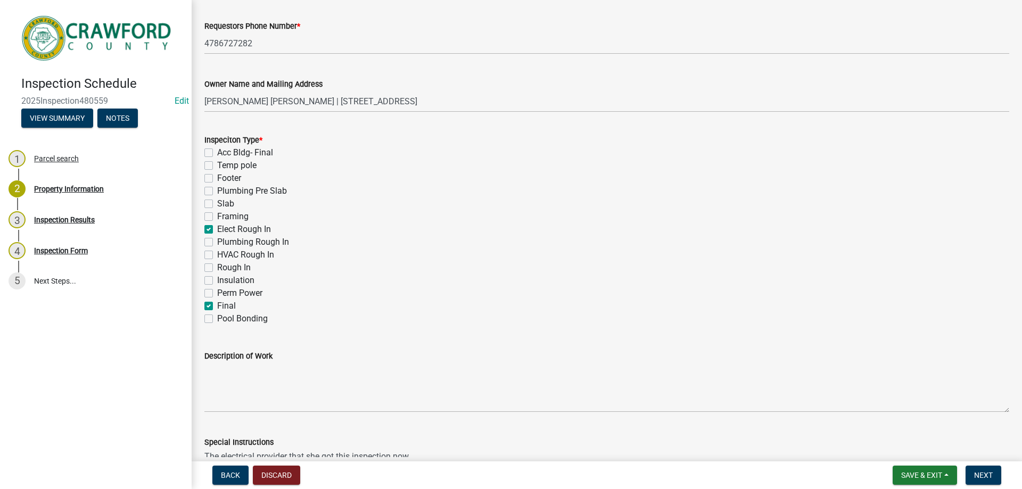
checkbox input "false"
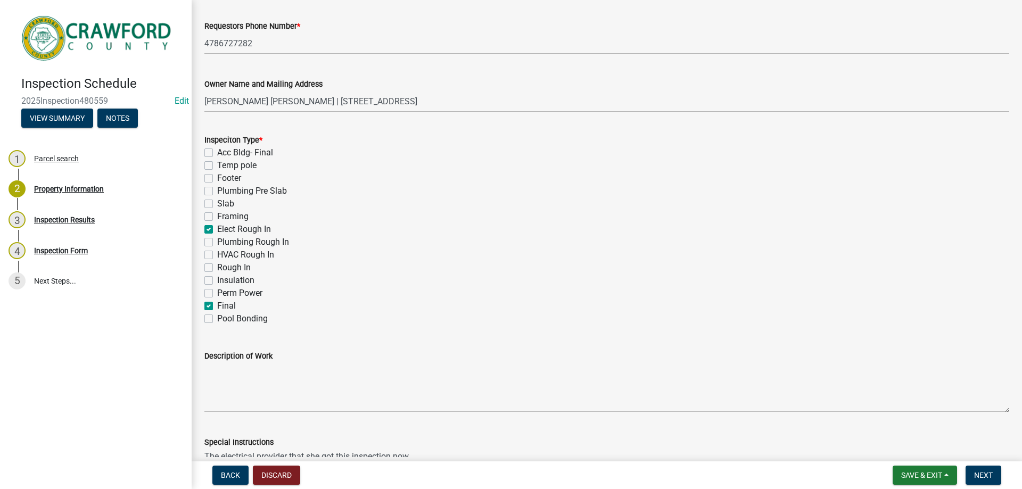
checkbox input "false"
checkbox input "true"
checkbox input "false"
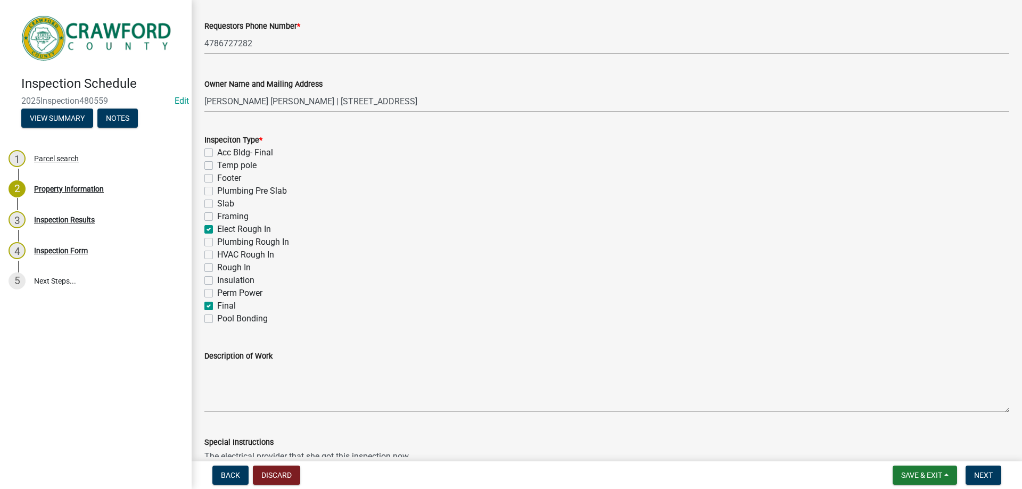
checkbox input "false"
checkbox input "true"
checkbox input "false"
click at [217, 229] on label "Elect Rough In" at bounding box center [244, 229] width 54 height 13
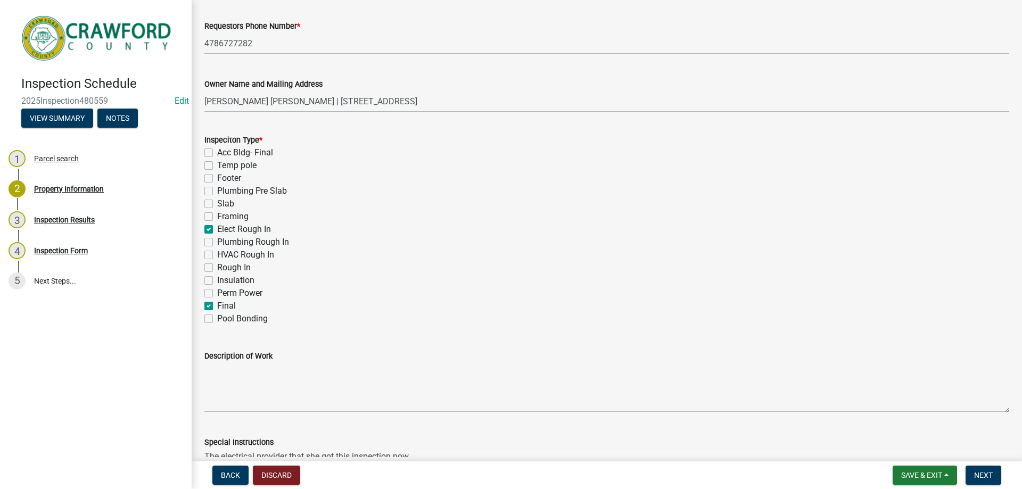
click at [217, 229] on input "Elect Rough In" at bounding box center [220, 226] width 7 height 7
checkbox input "false"
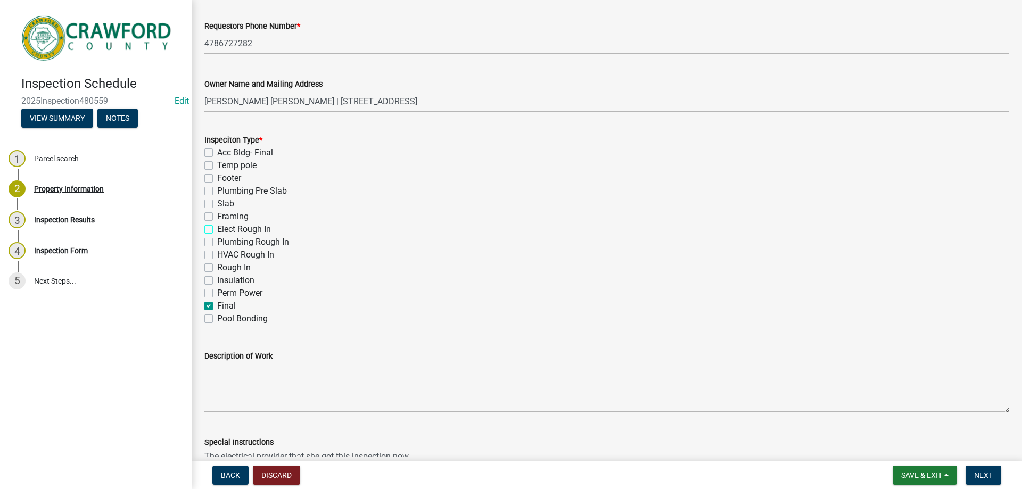
checkbox input "false"
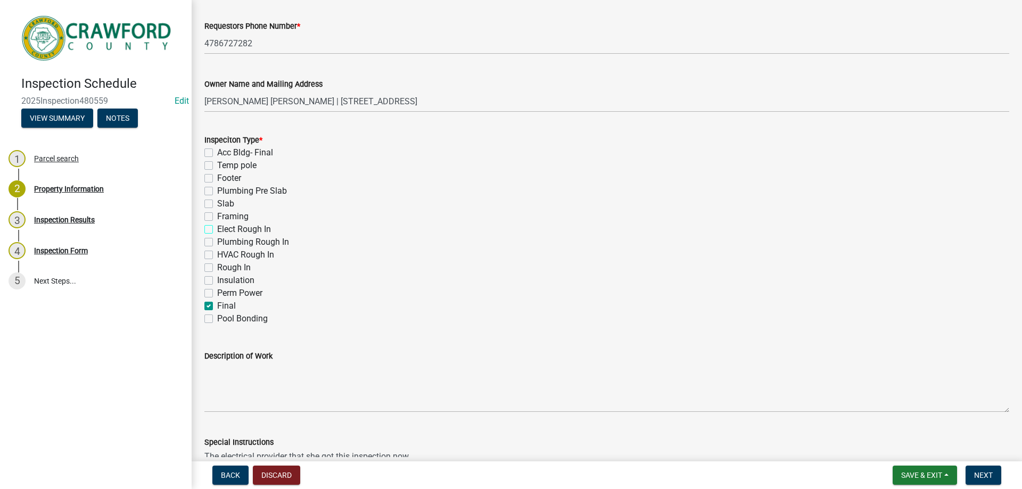
checkbox input "false"
checkbox input "true"
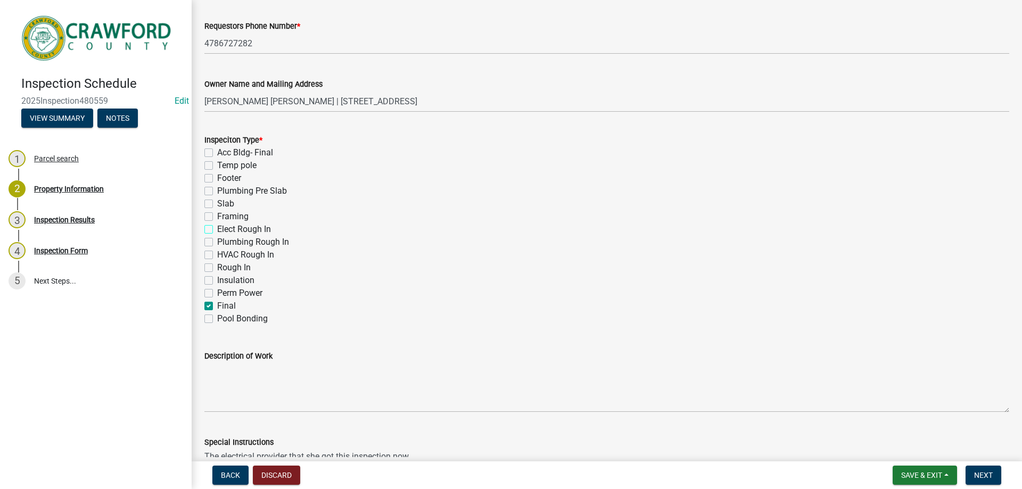
checkbox input "false"
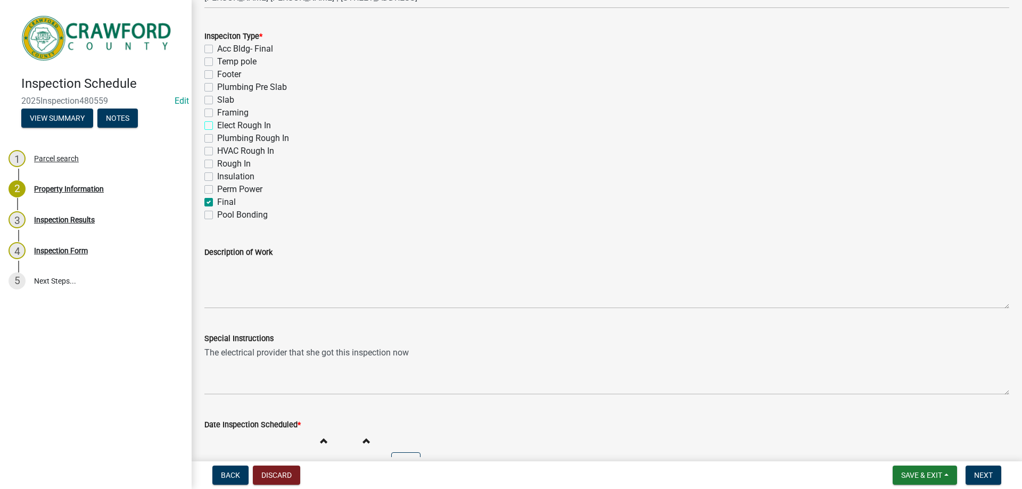
scroll to position [499, 0]
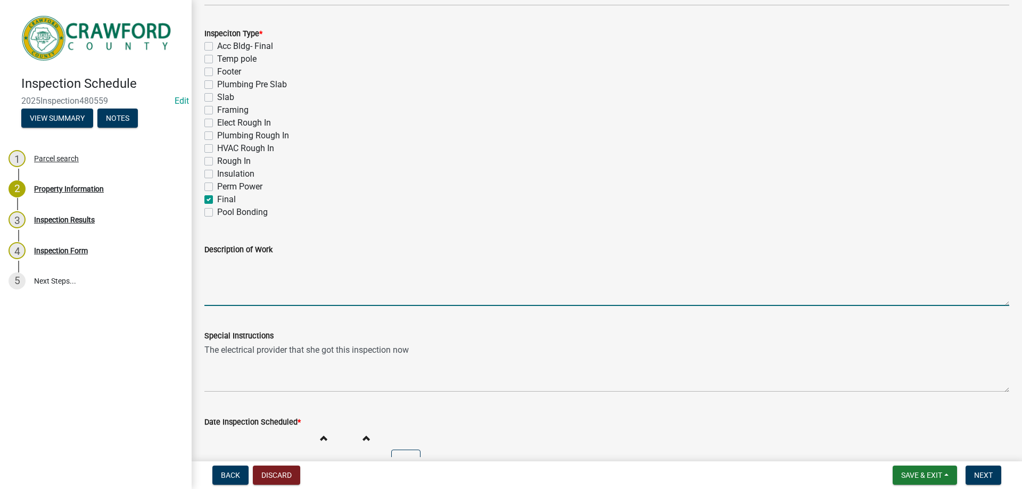
click at [236, 288] on textarea "Description of Work" at bounding box center [606, 281] width 805 height 50
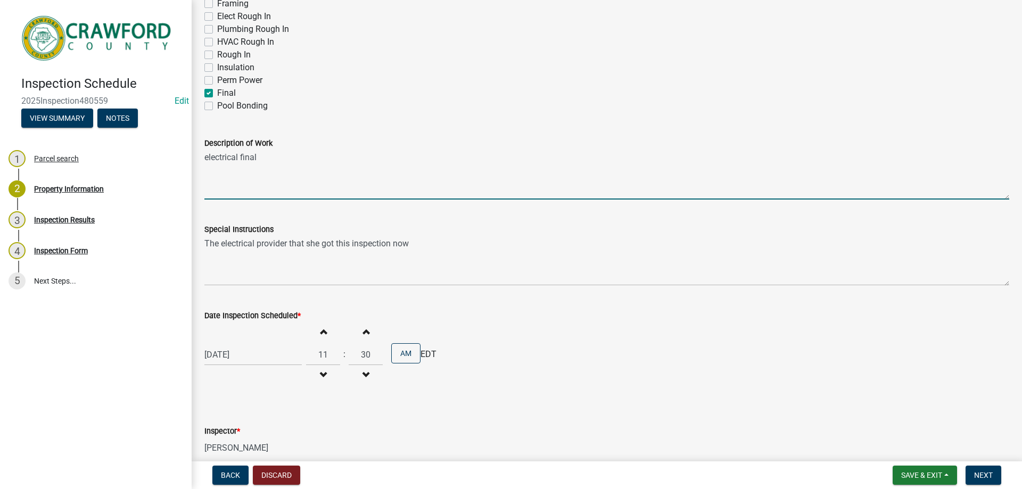
scroll to position [659, 0]
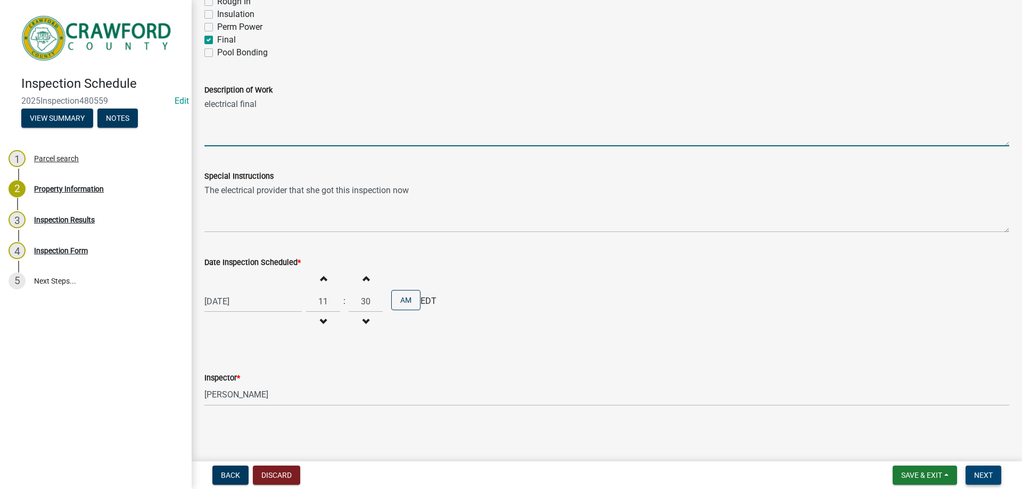
type textarea "electrical final"
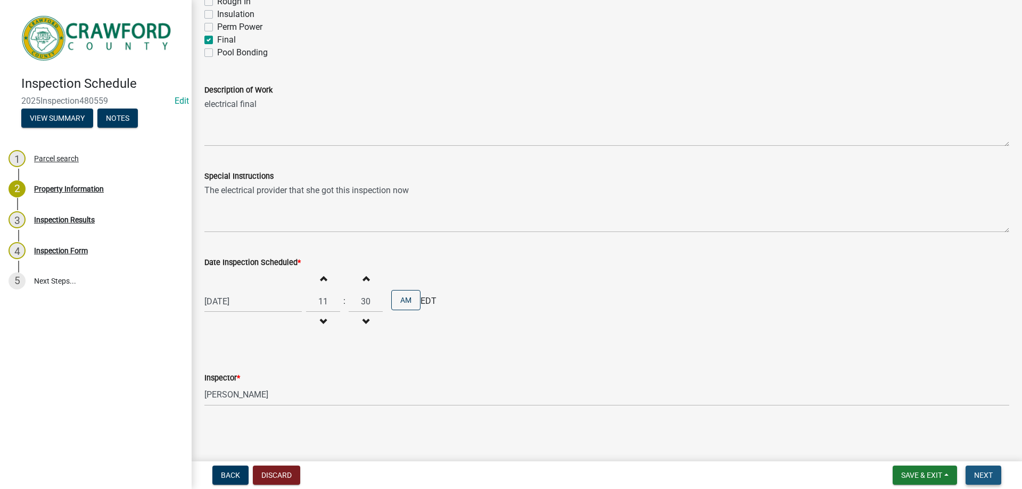
click at [993, 476] on span "Next" at bounding box center [983, 475] width 19 height 9
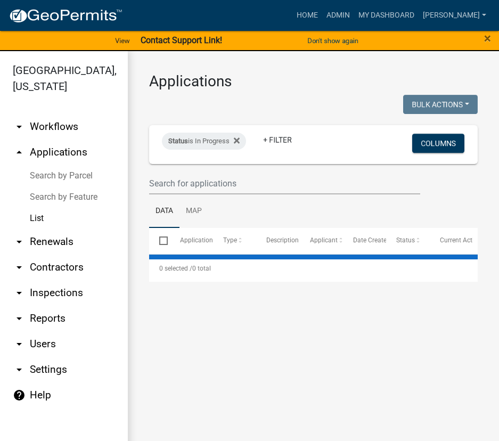
select select "3: 100"
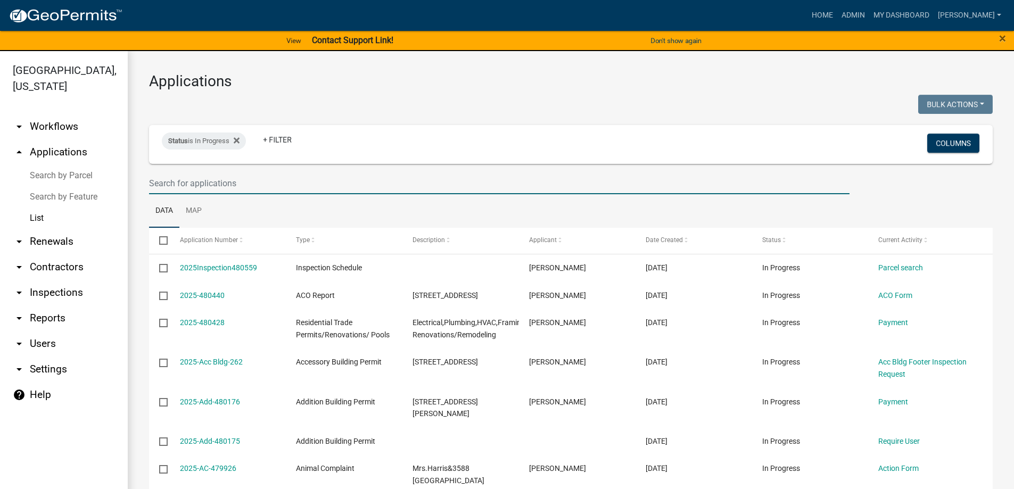
click at [190, 182] on input "text" at bounding box center [499, 184] width 701 height 22
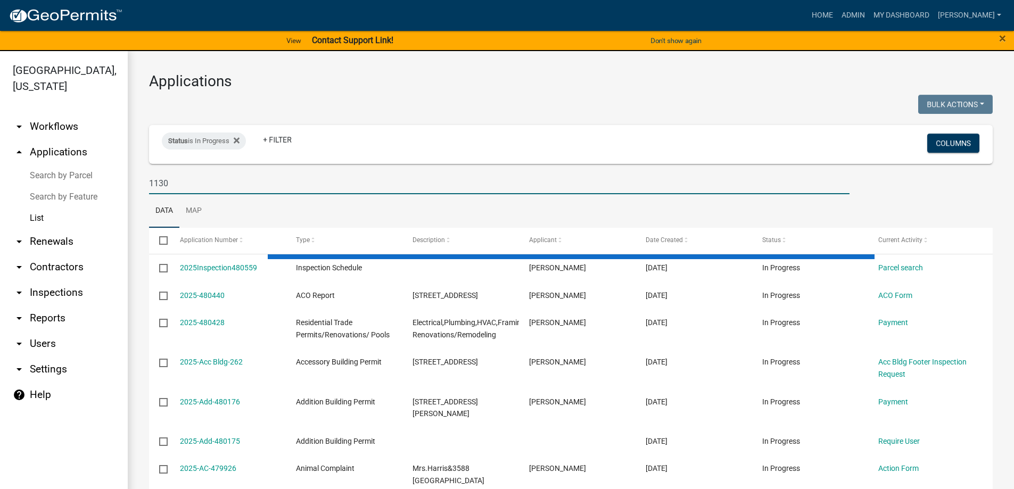
type input "1130"
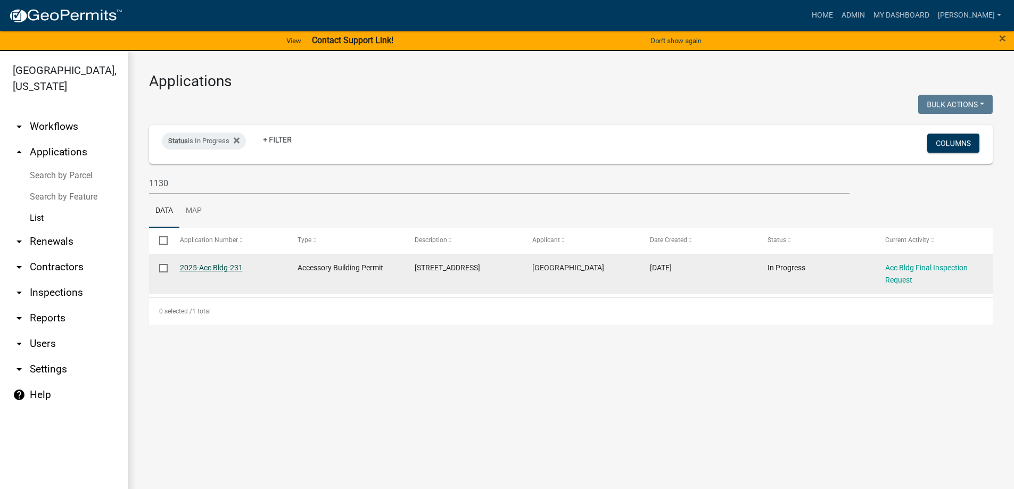
click at [232, 211] on link "2025-Acc Bldg-231" at bounding box center [211, 268] width 63 height 9
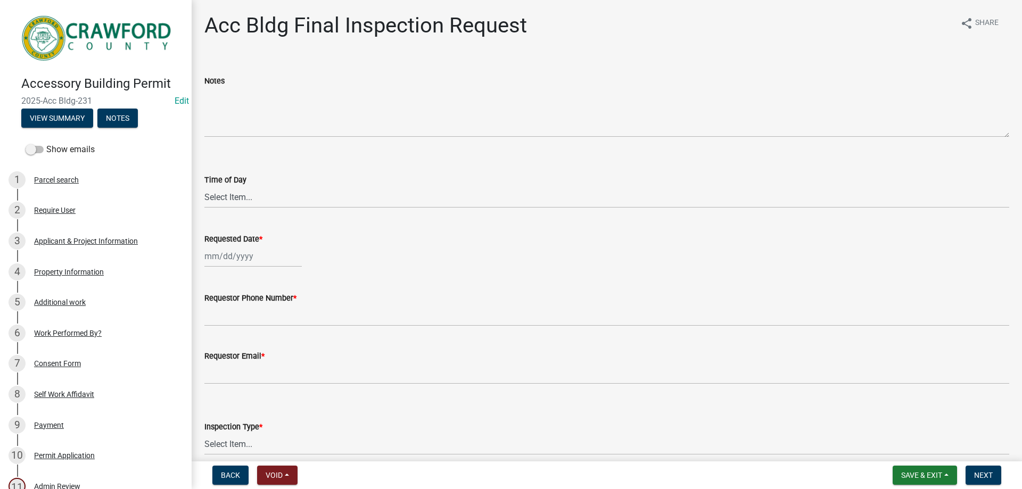
drag, startPoint x: 112, startPoint y: 94, endPoint x: 18, endPoint y: 96, distance: 94.8
click at [18, 96] on div "Accessory Building Permit 2025-Acc Bldg-231 Edit View Summary Notes" at bounding box center [96, 99] width 175 height 63
copy span "2025-Acc Bldg-231"
click at [66, 211] on div "3 Applicant & Project Information" at bounding box center [92, 241] width 166 height 17
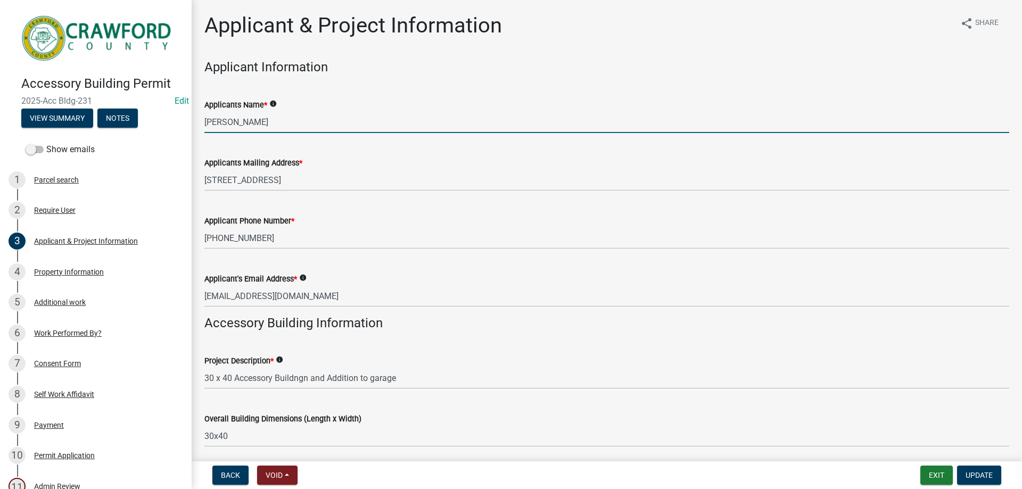
drag, startPoint x: 274, startPoint y: 128, endPoint x: 204, endPoint y: 126, distance: 69.3
click at [204, 126] on input "[PERSON_NAME]" at bounding box center [606, 122] width 805 height 22
